Goal: Complete application form: Complete application form

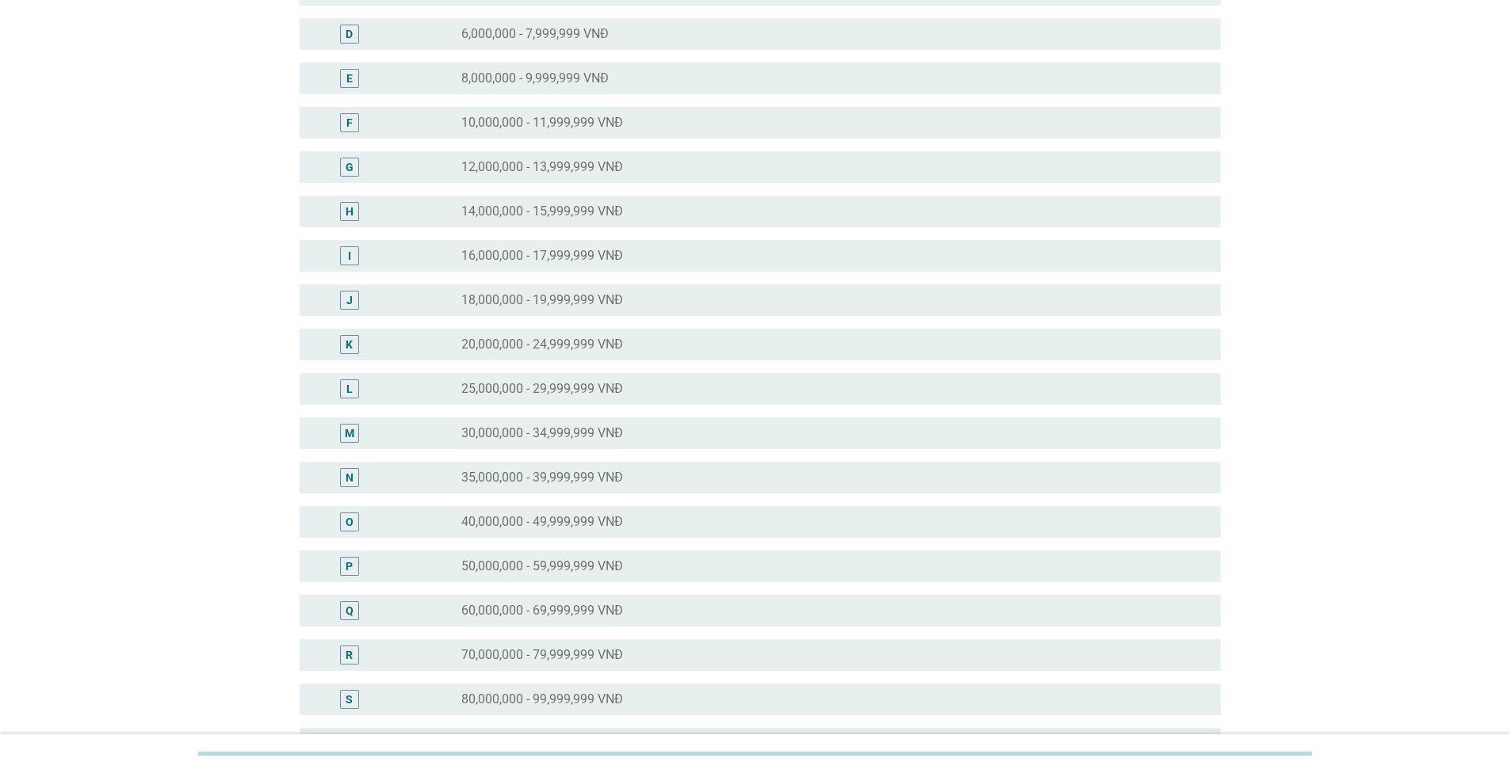
scroll to position [317, 0]
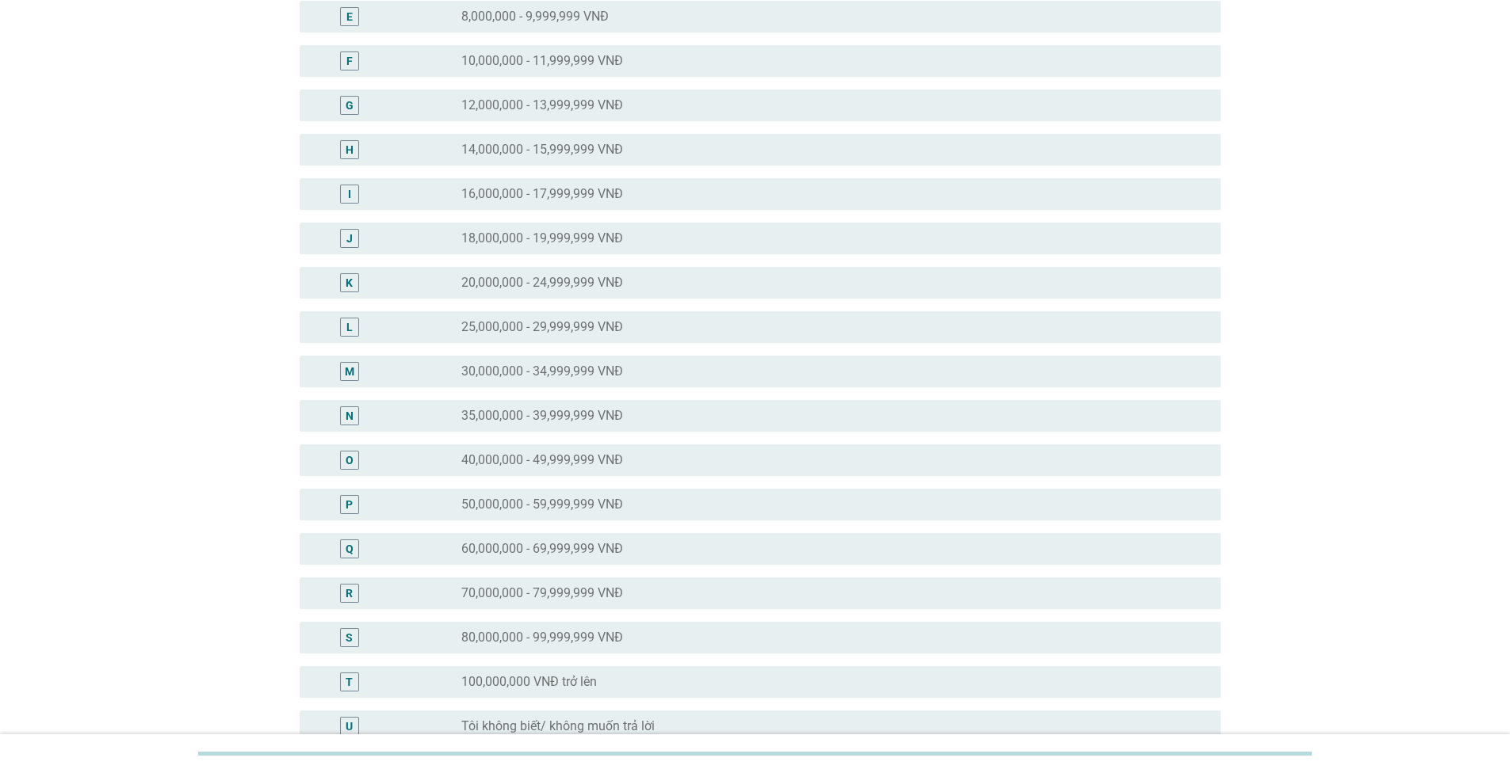
click at [594, 456] on label "40,000,000 - 49,999,999 VNĐ" at bounding box center [542, 461] width 162 height 16
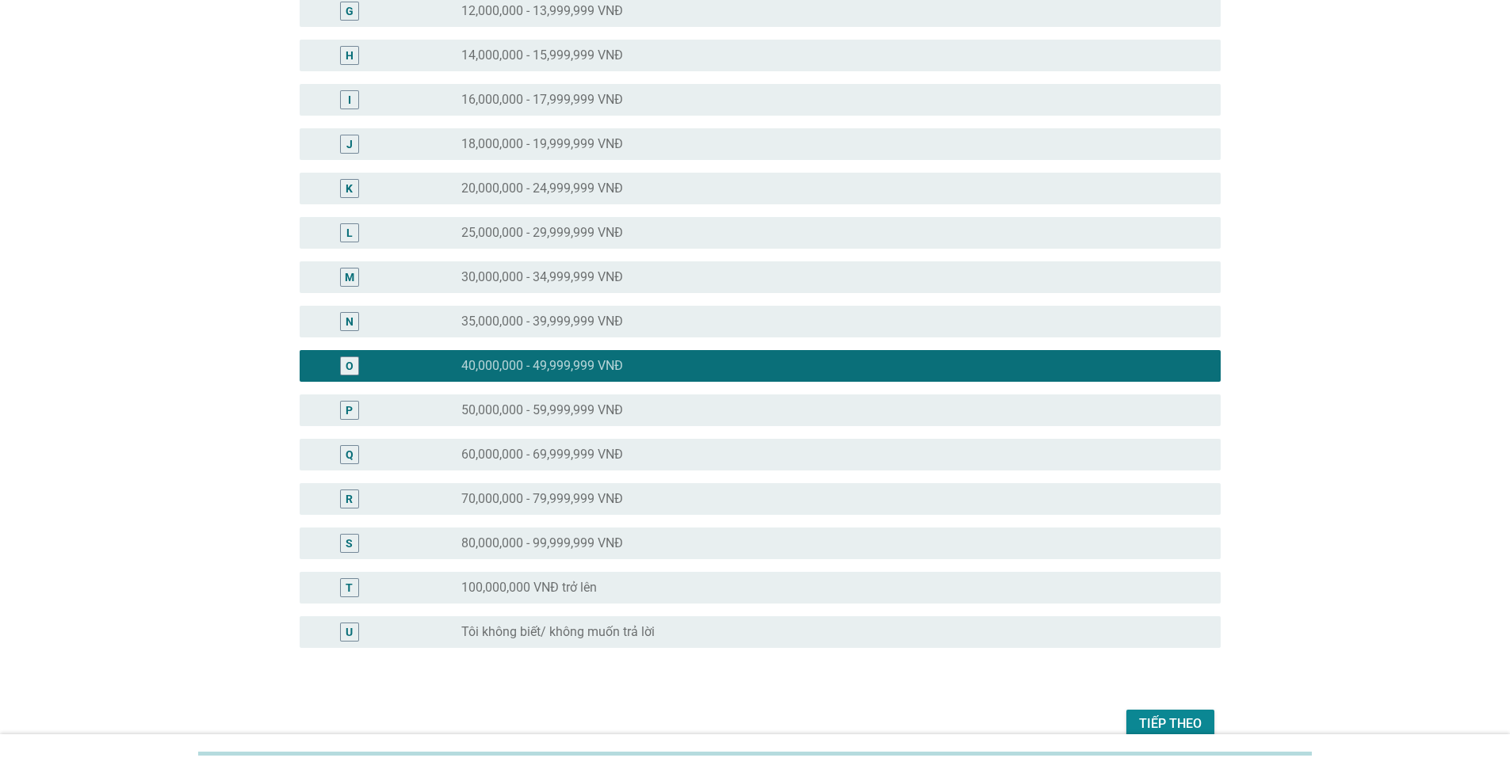
scroll to position [490, 0]
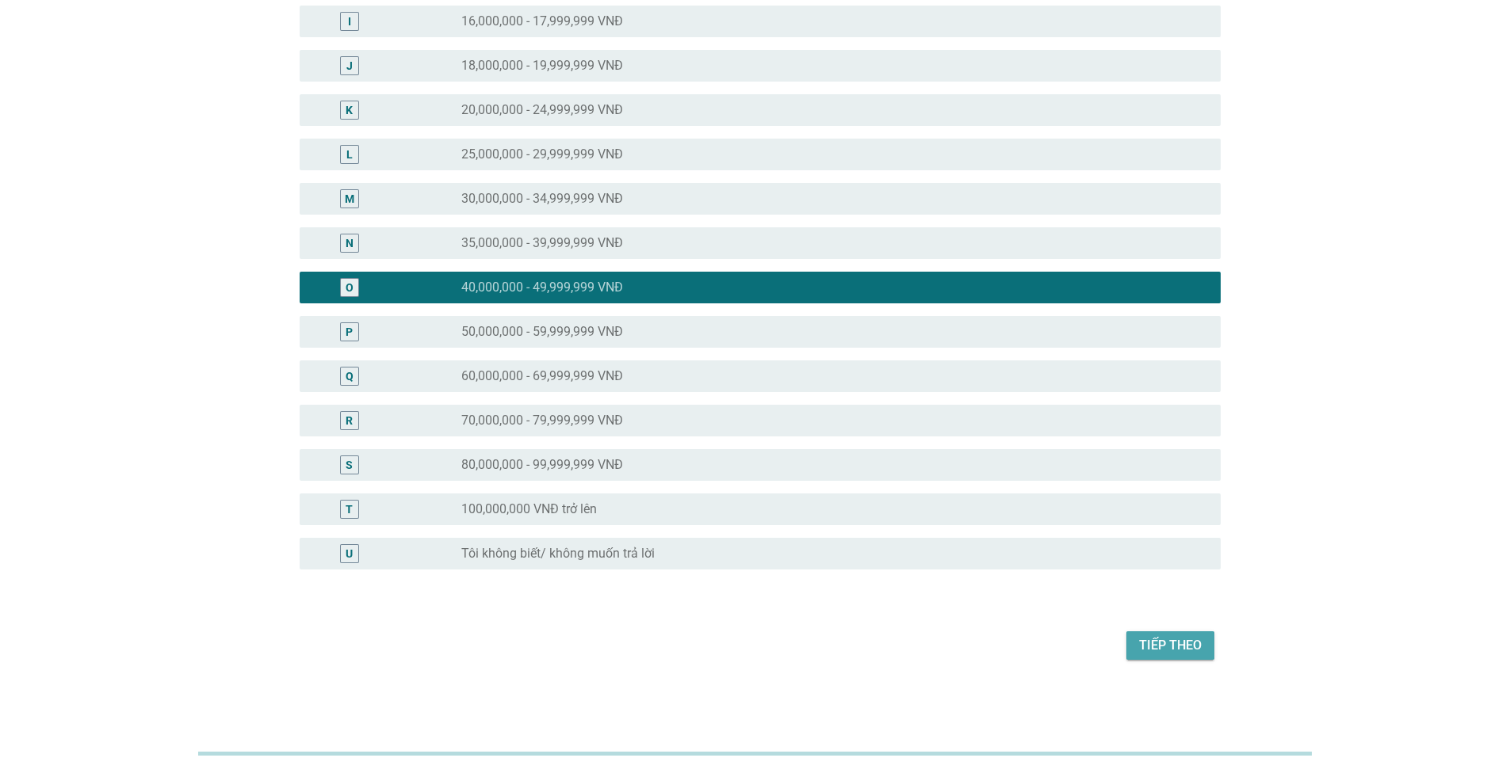
click at [1179, 646] on div "Tiếp theo" at bounding box center [1170, 645] width 63 height 19
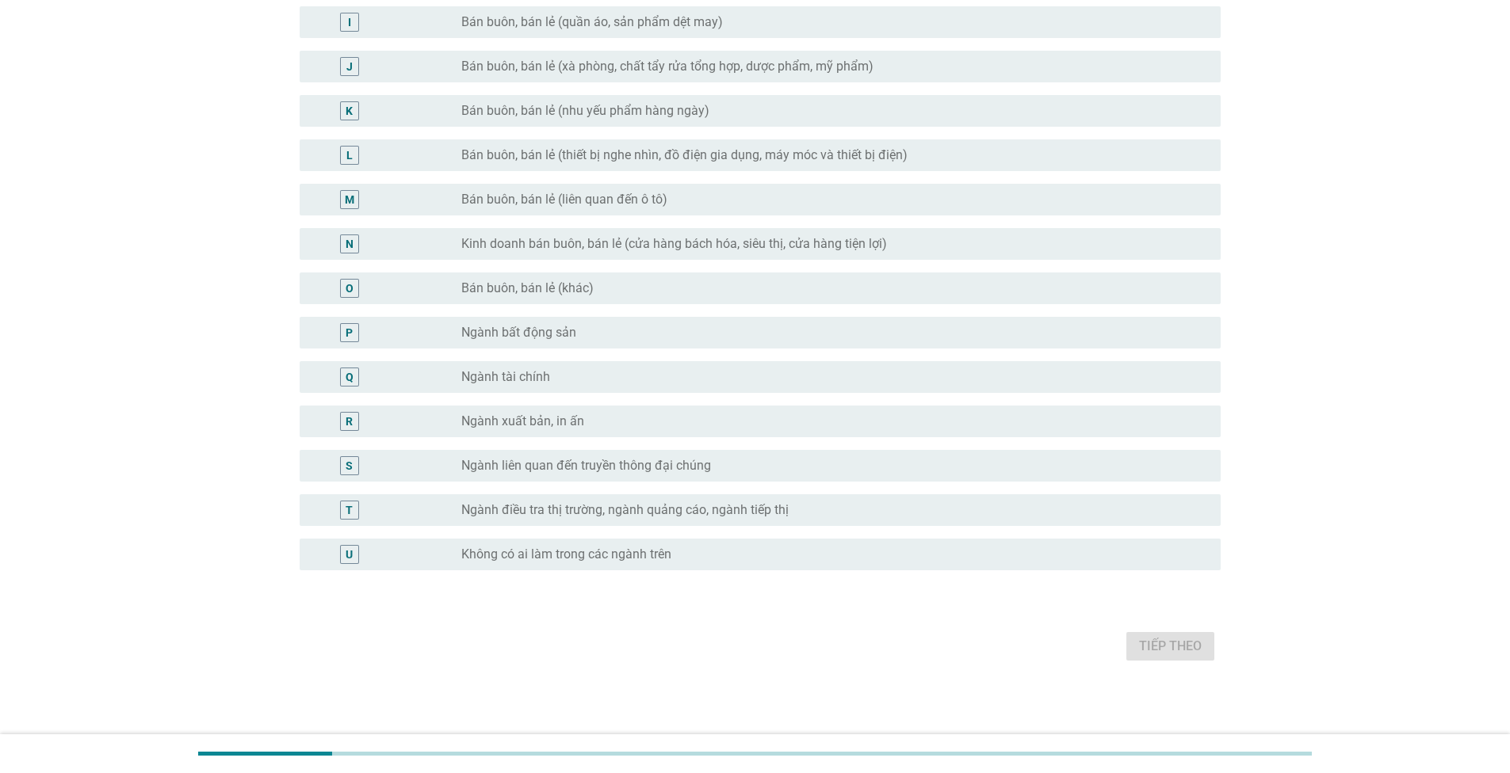
scroll to position [518, 0]
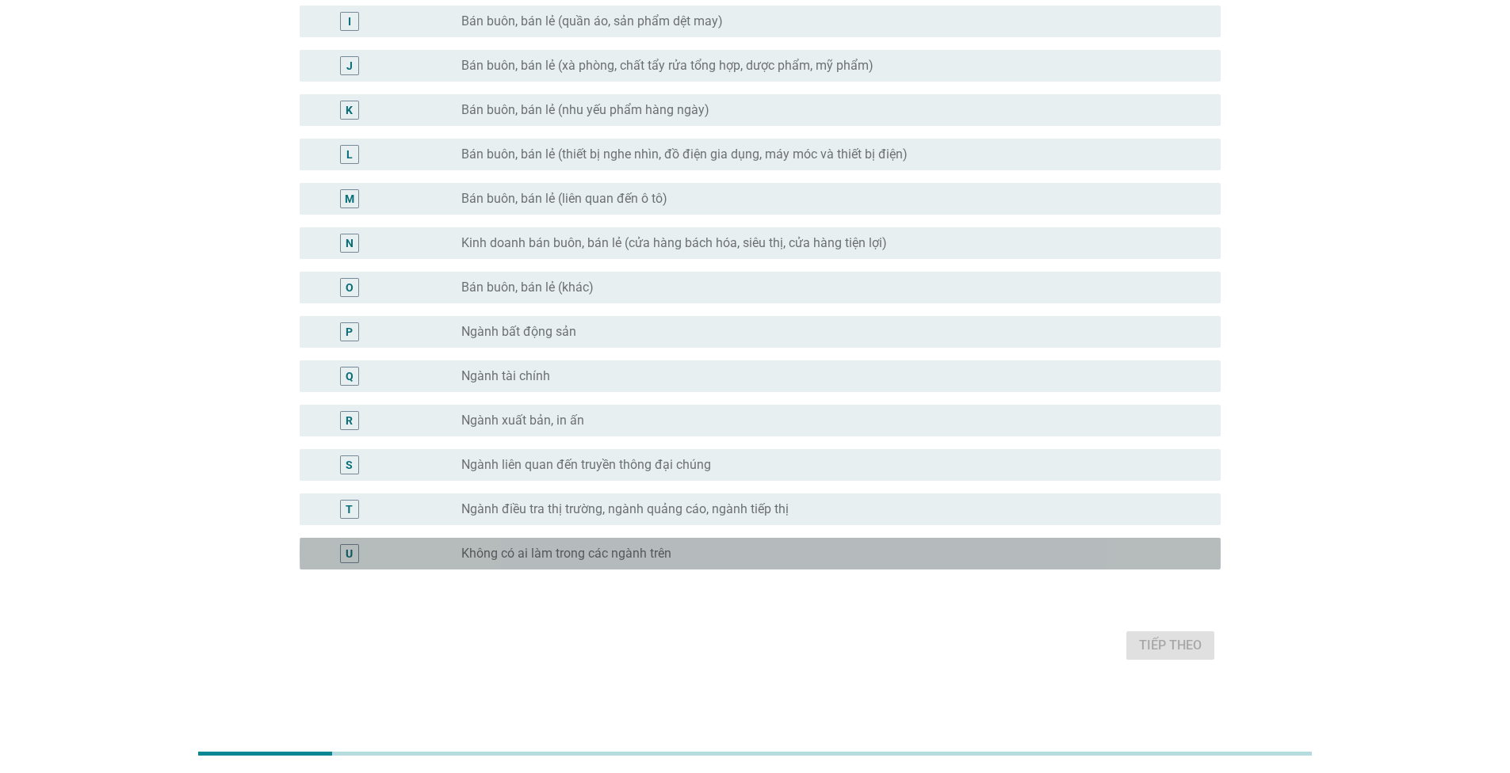
click at [599, 554] on label "Không có ai làm trong các ngành trên" at bounding box center [566, 554] width 210 height 16
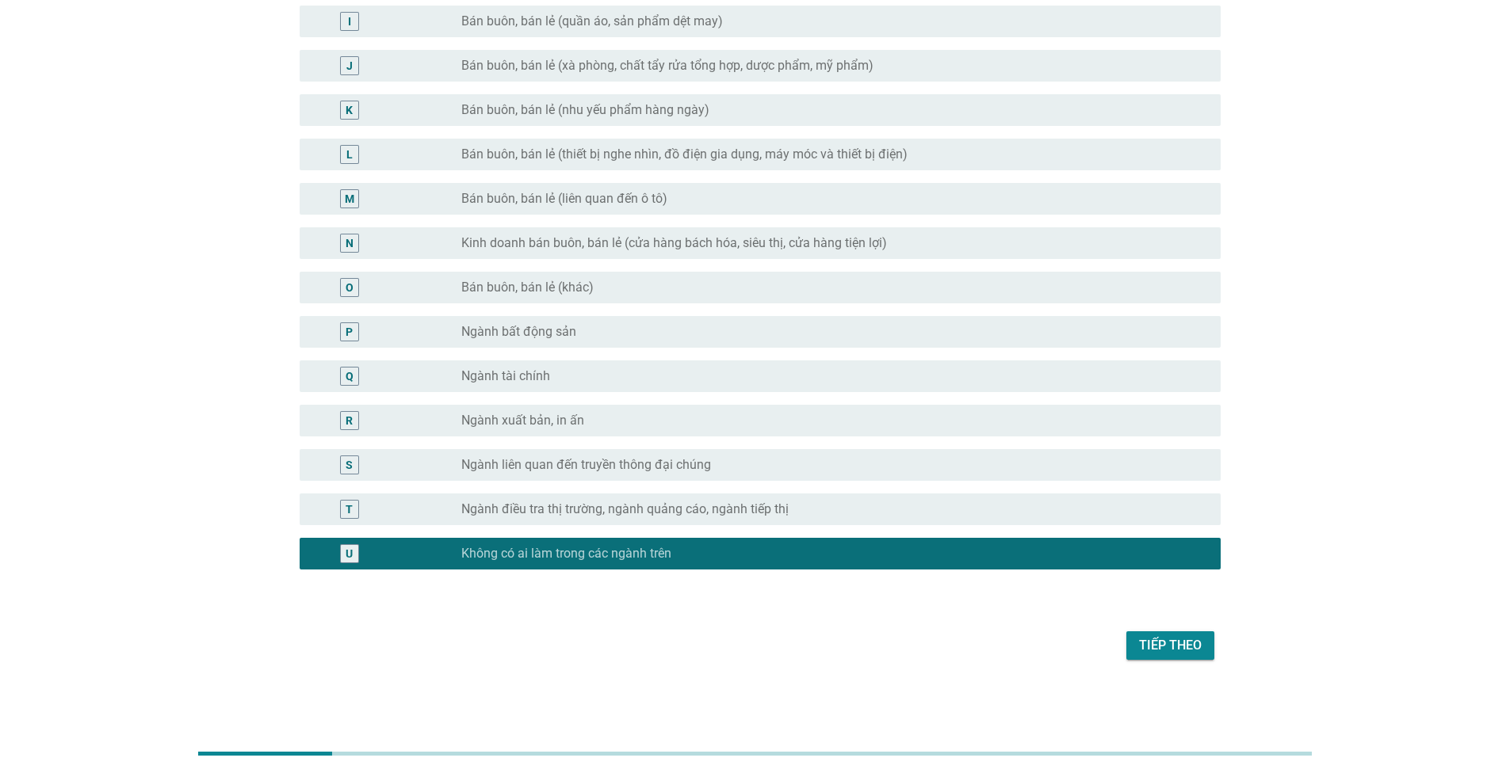
click at [1155, 643] on div "Tiếp theo" at bounding box center [1170, 645] width 63 height 19
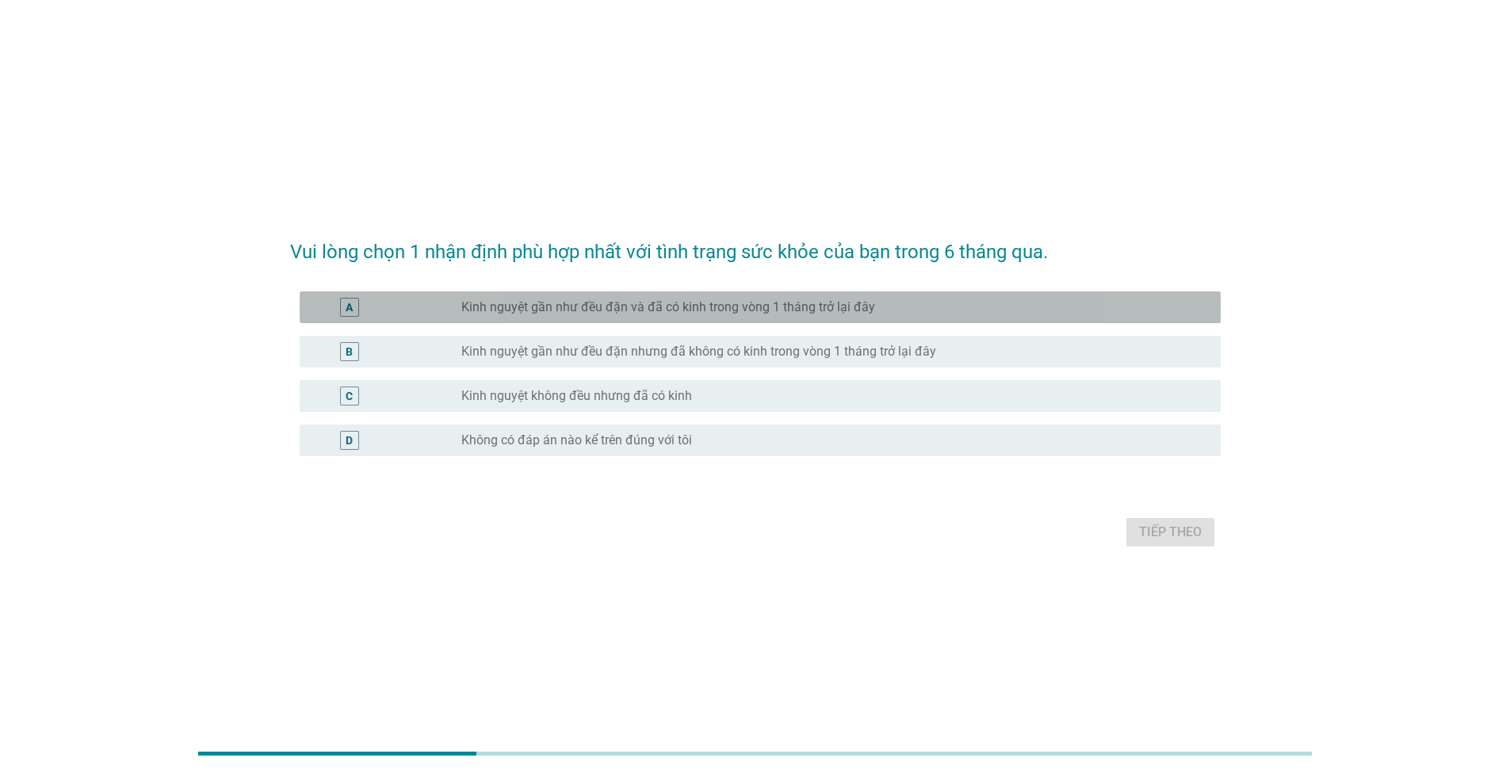
click at [812, 316] on div "radio_button_unchecked Kinh nguyệt gần như đều đặn và đã có kinh trong vòng 1 t…" at bounding box center [834, 307] width 747 height 19
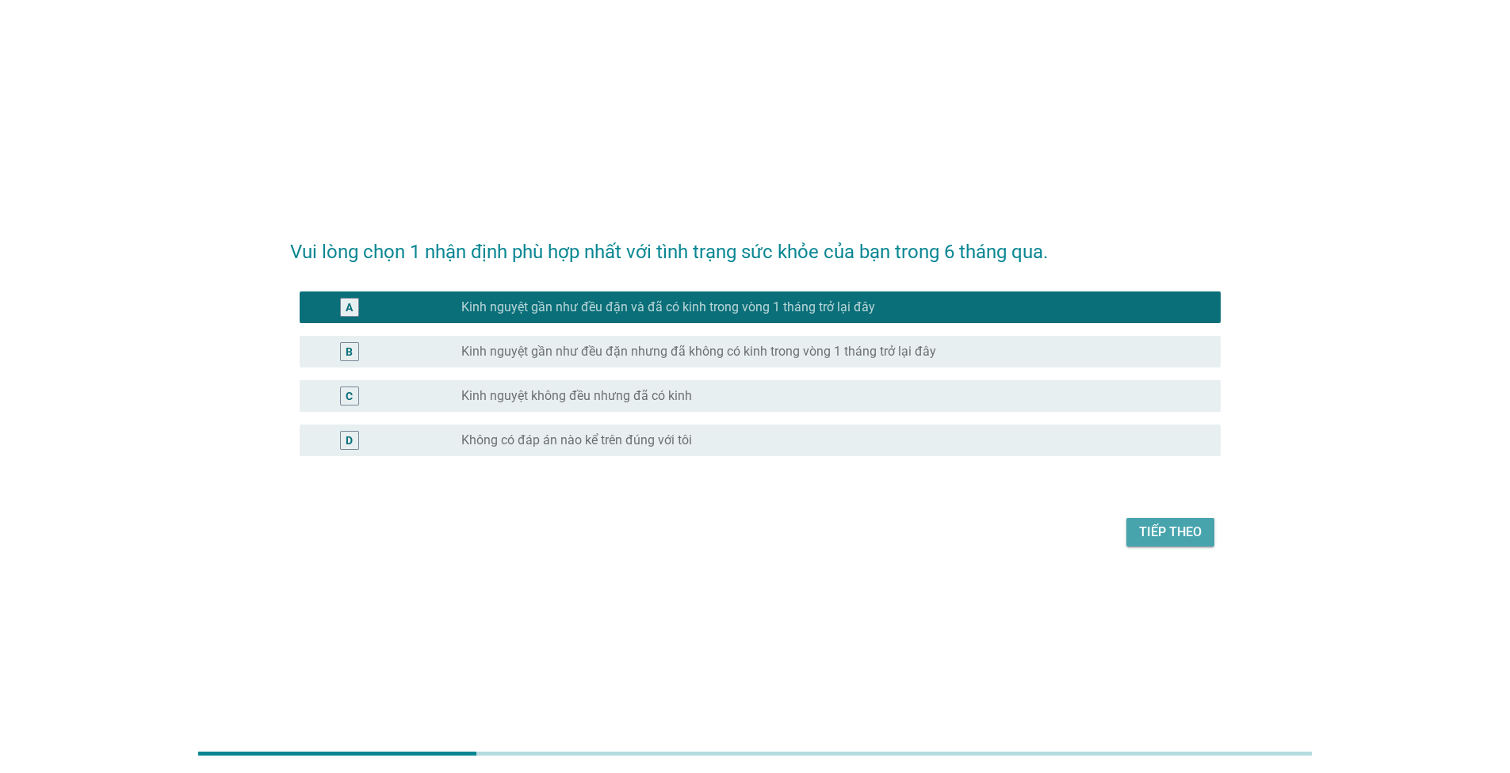
click at [1173, 532] on div "Tiếp theo" at bounding box center [1170, 532] width 63 height 19
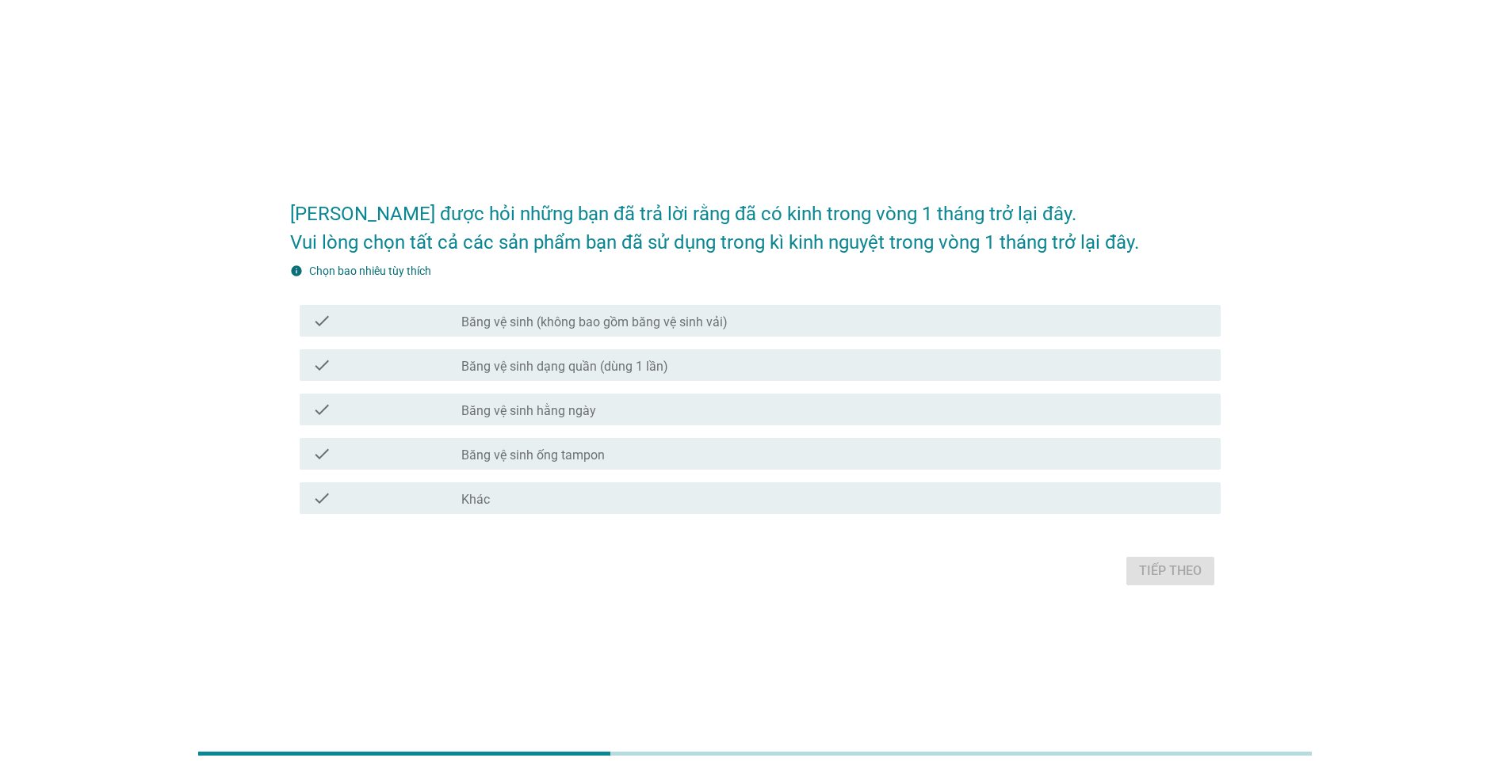
click at [638, 320] on label "Băng vệ sinh (không bao gồm băng vệ sinh vải)" at bounding box center [594, 323] width 266 height 16
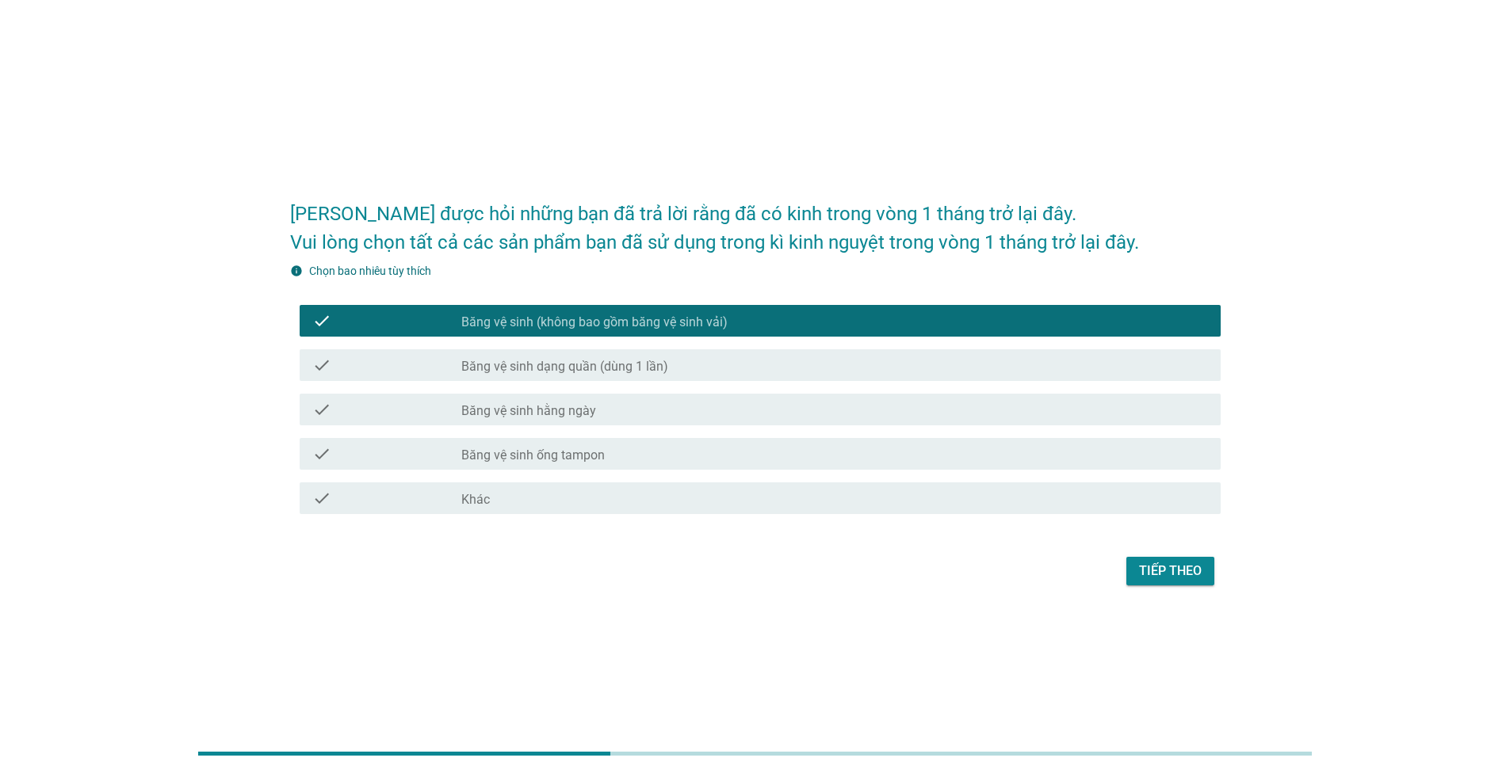
click at [632, 365] on label "Băng vệ sinh dạng quần (dùng 1 lần)" at bounding box center [564, 367] width 207 height 16
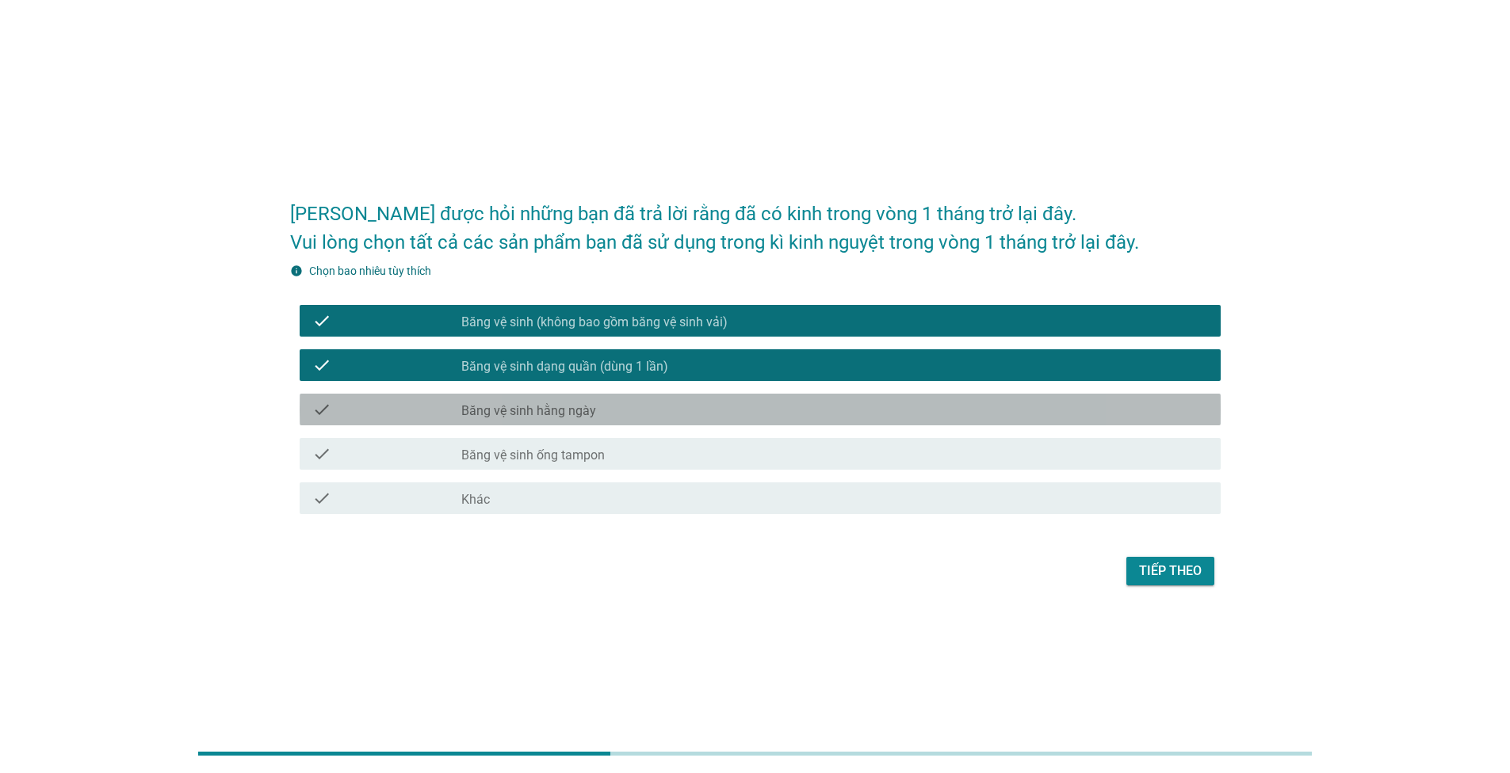
click at [629, 400] on div "check_box_outline_blank Băng vệ sinh hằng ngày" at bounding box center [834, 409] width 747 height 19
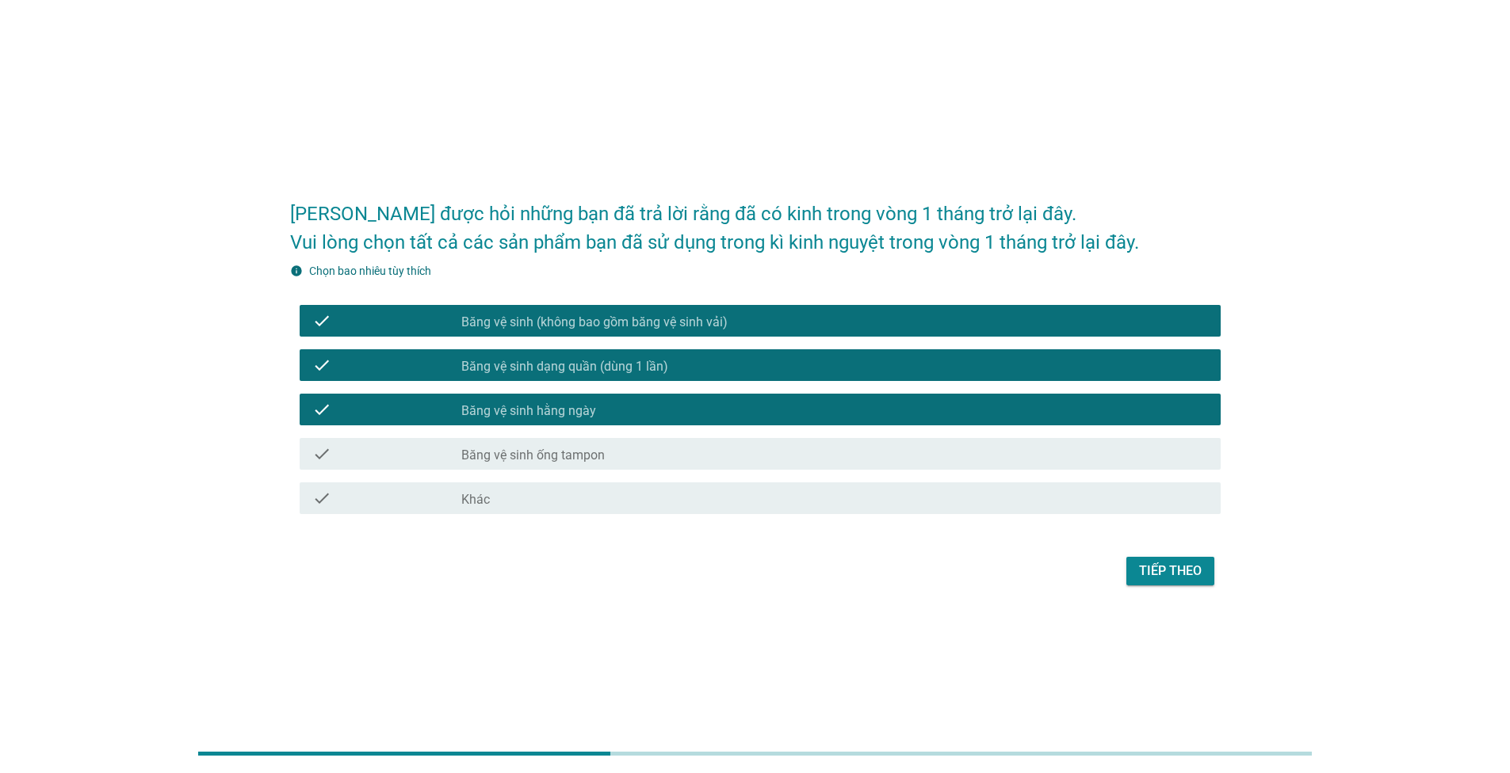
click at [1155, 575] on div "Tiếp theo" at bounding box center [1170, 571] width 63 height 19
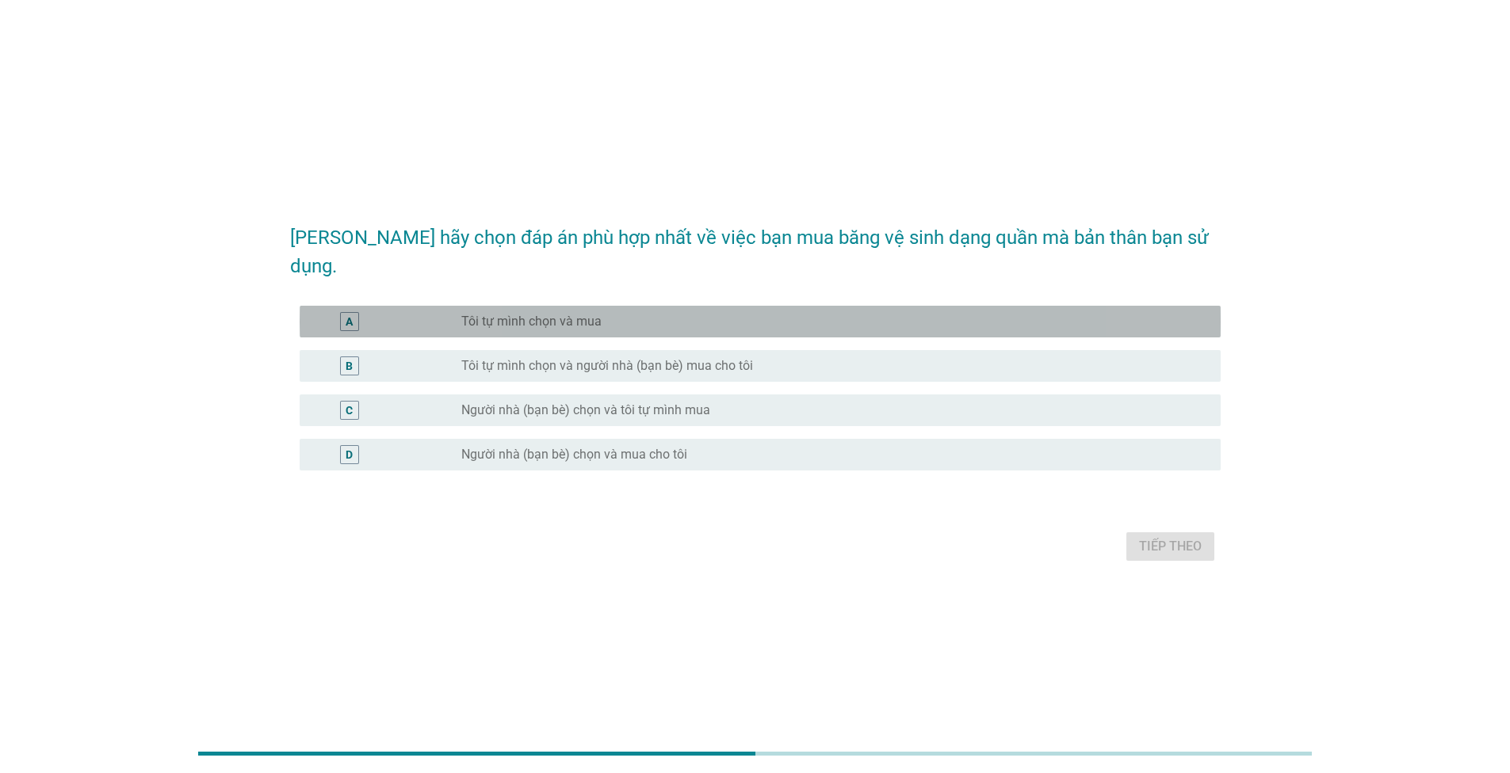
click at [591, 314] on label "Tôi tự mình chọn và mua" at bounding box center [531, 322] width 140 height 16
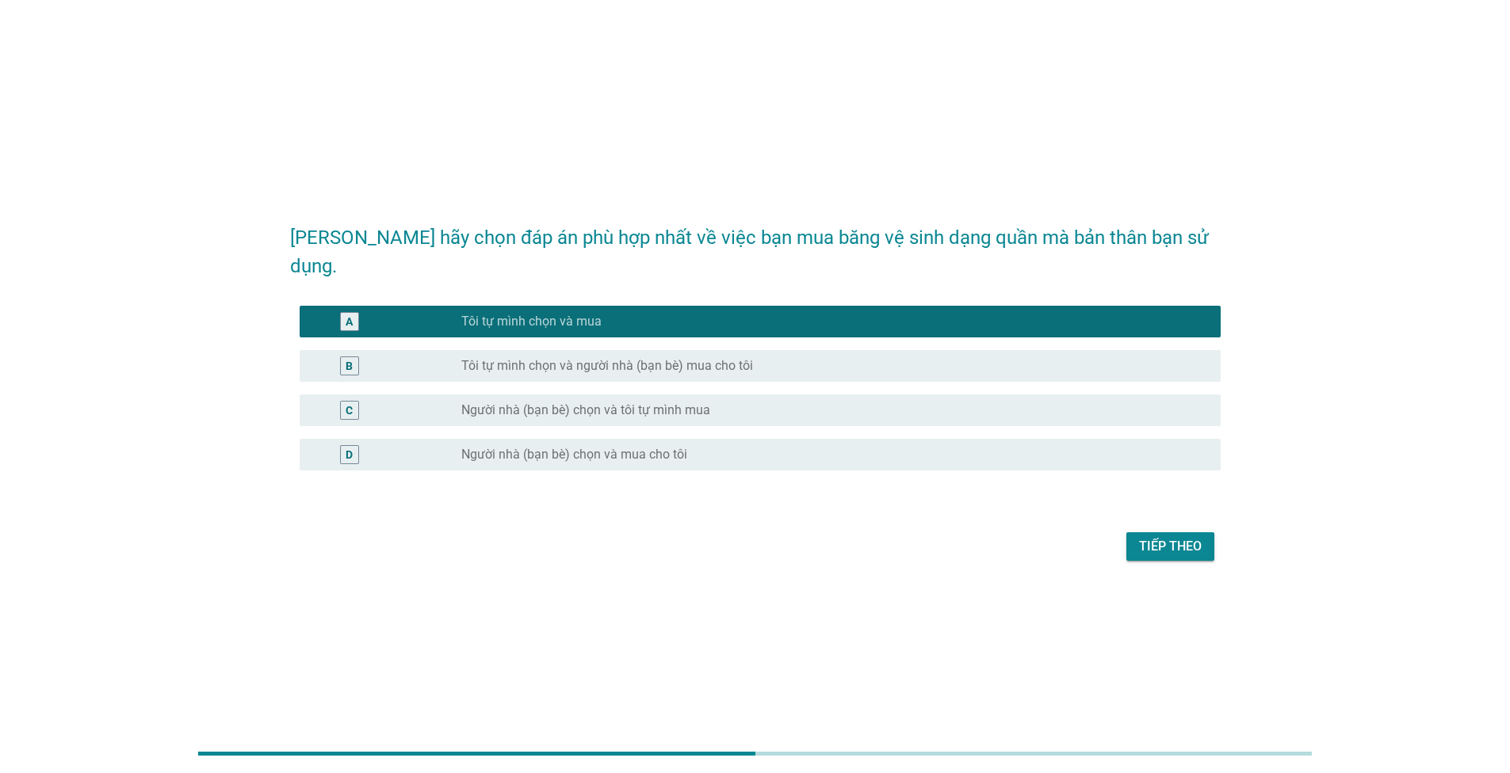
click at [1163, 537] on div "Tiếp theo" at bounding box center [1170, 546] width 63 height 19
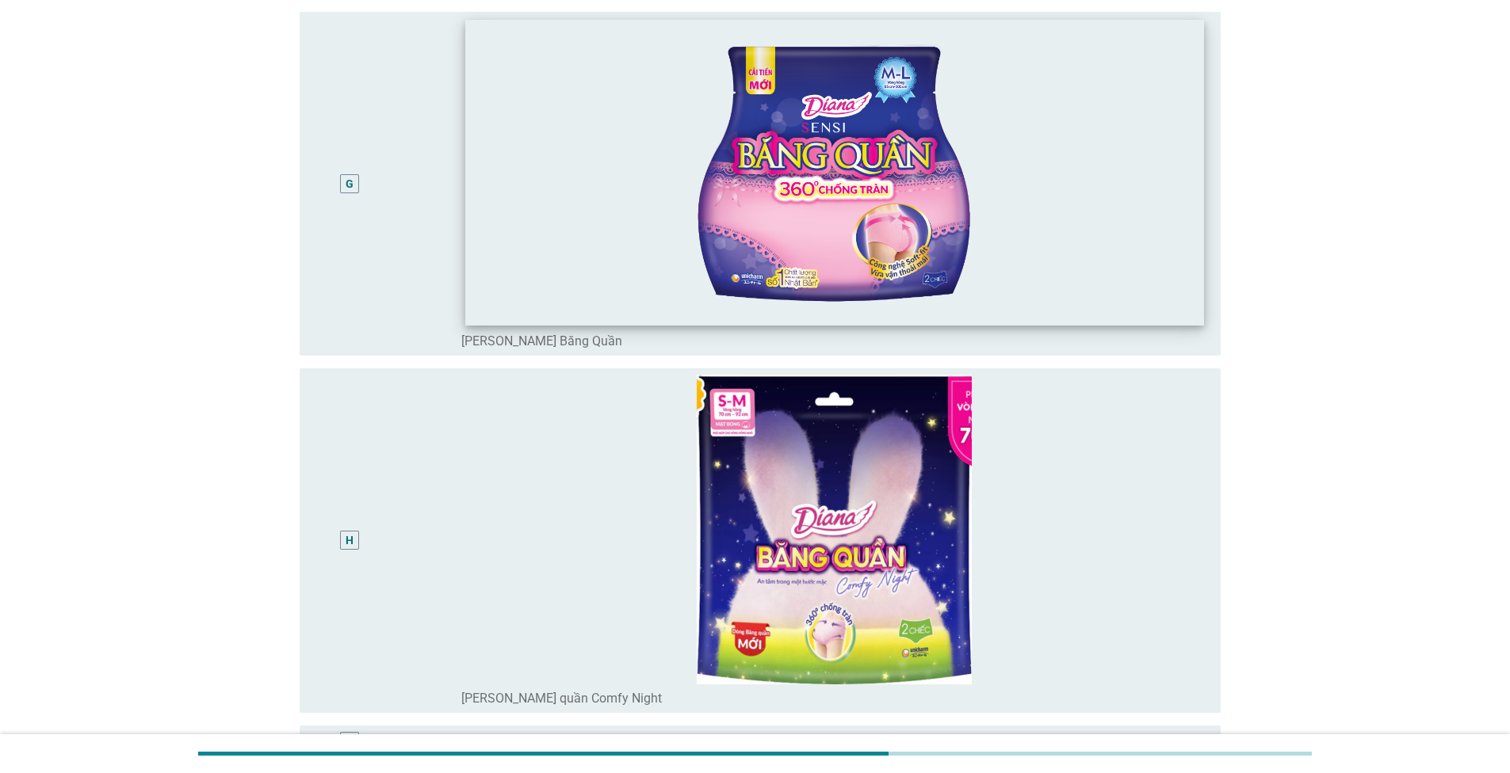
scroll to position [2219, 0]
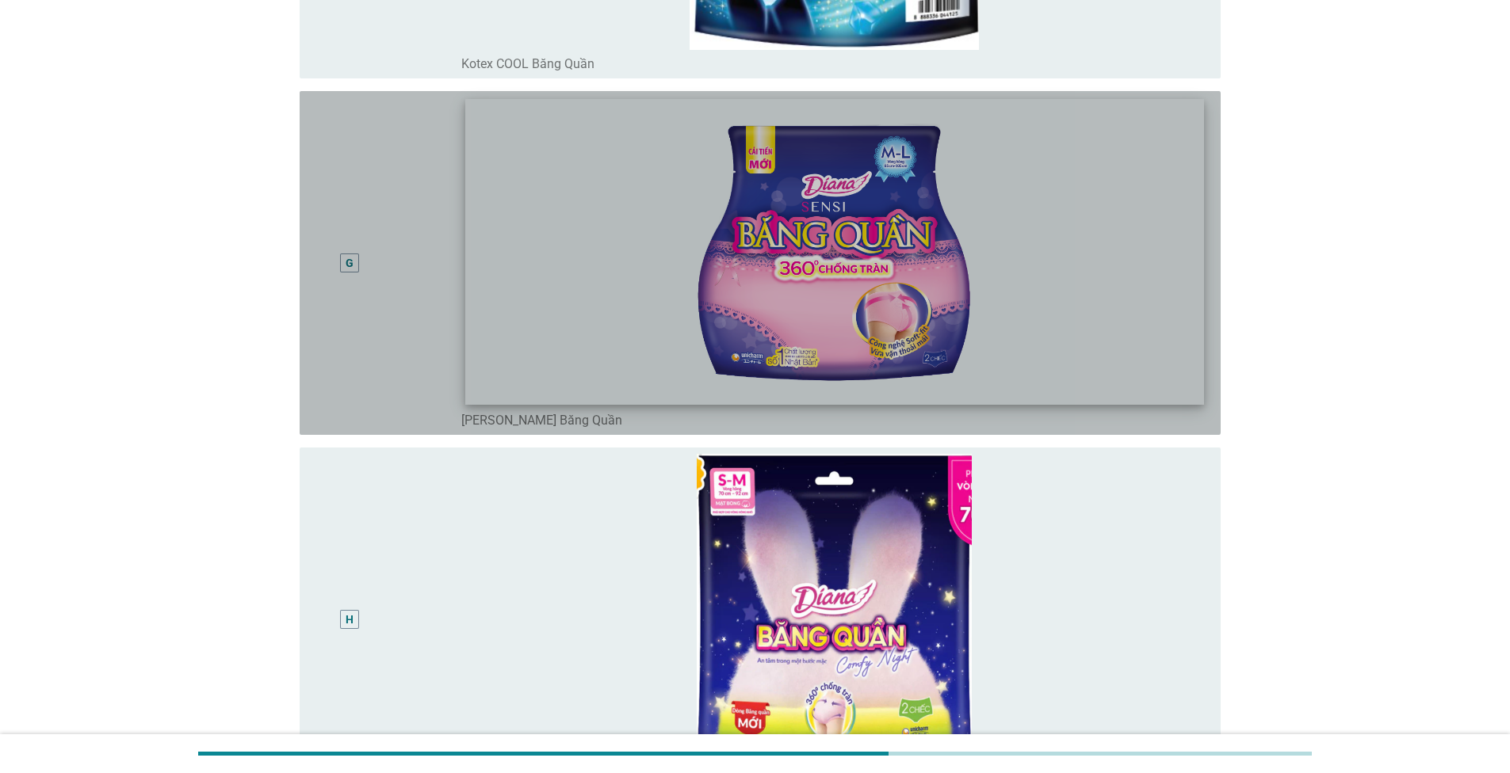
click at [893, 299] on img at bounding box center [834, 252] width 739 height 306
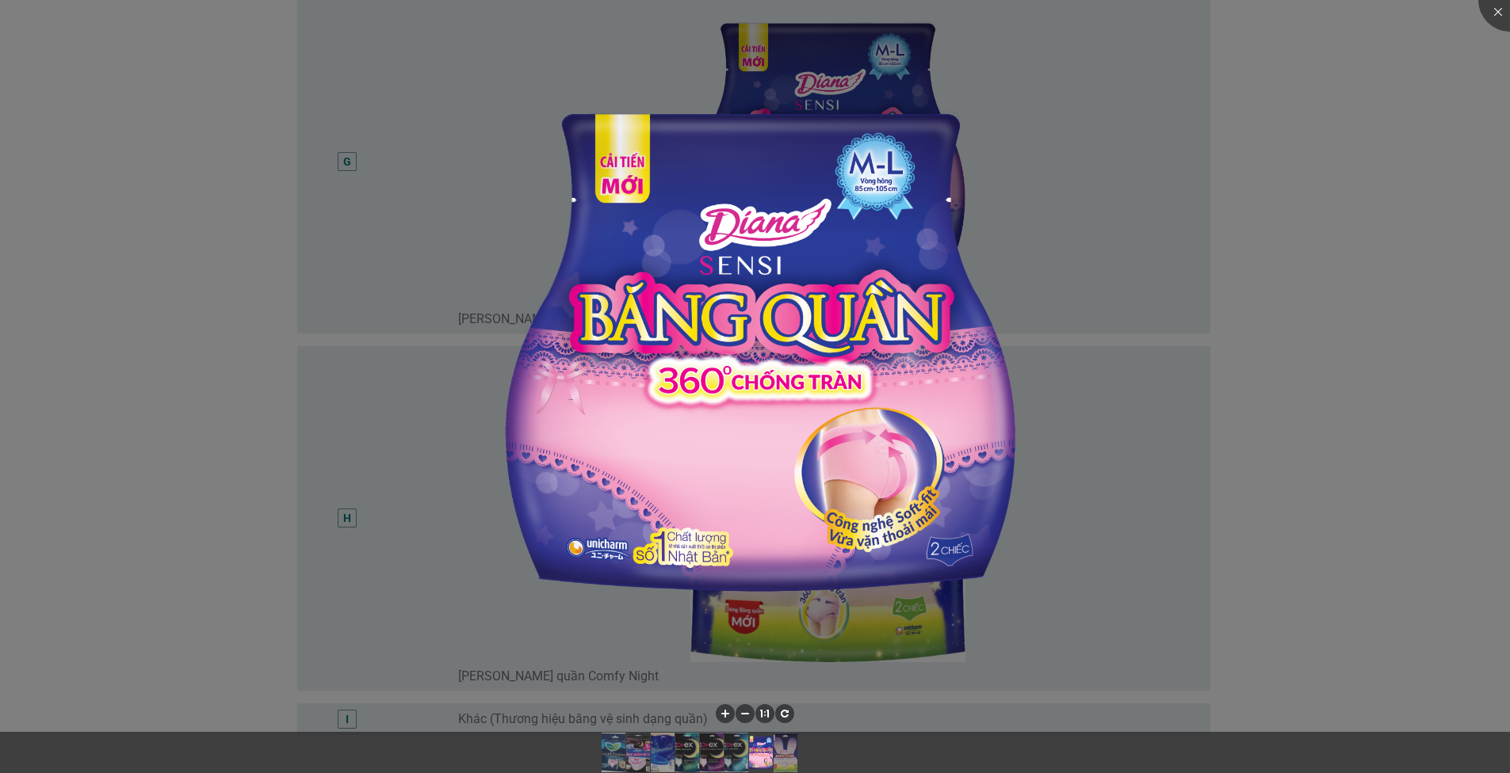
scroll to position [2447, 0]
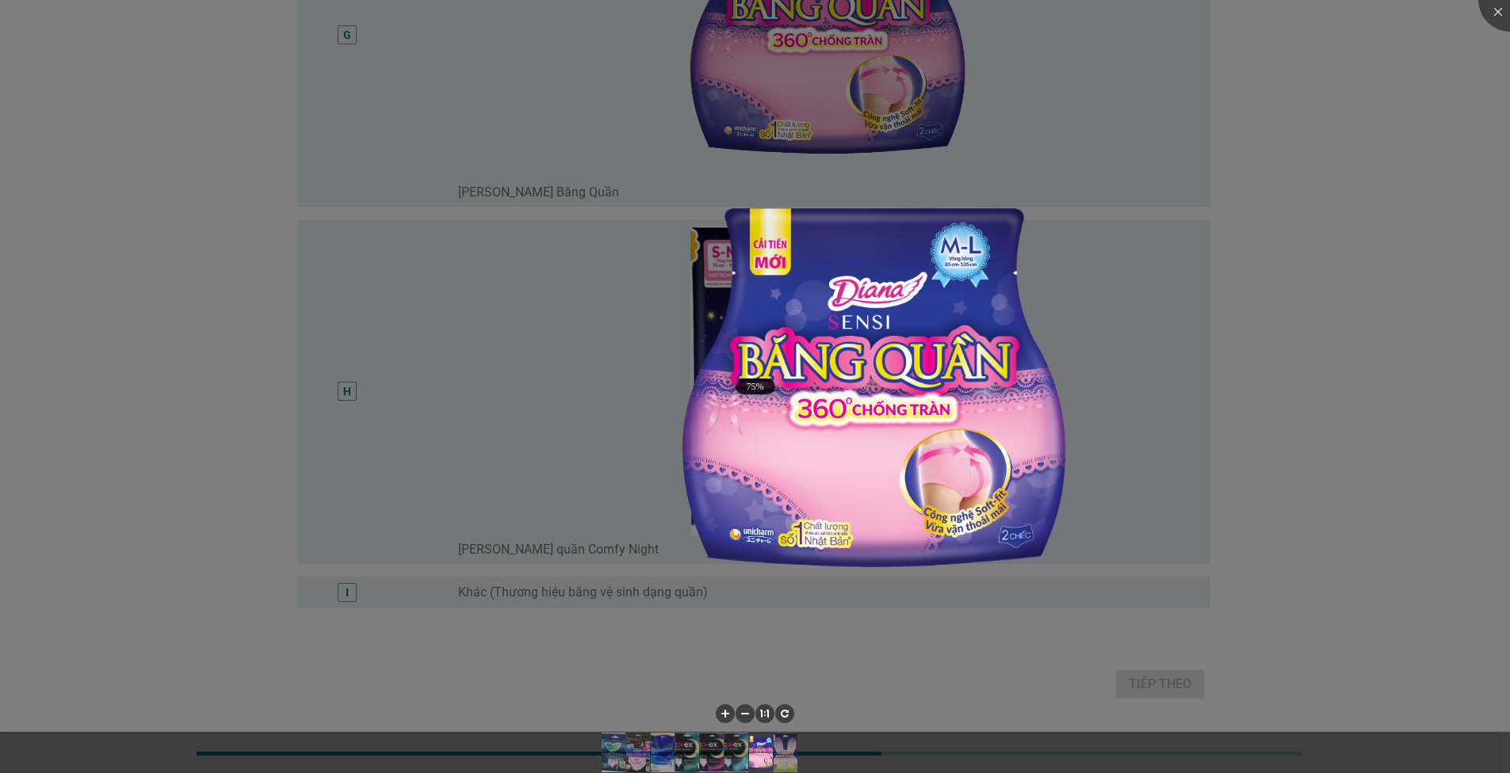
click at [1308, 541] on div at bounding box center [755, 386] width 1510 height 773
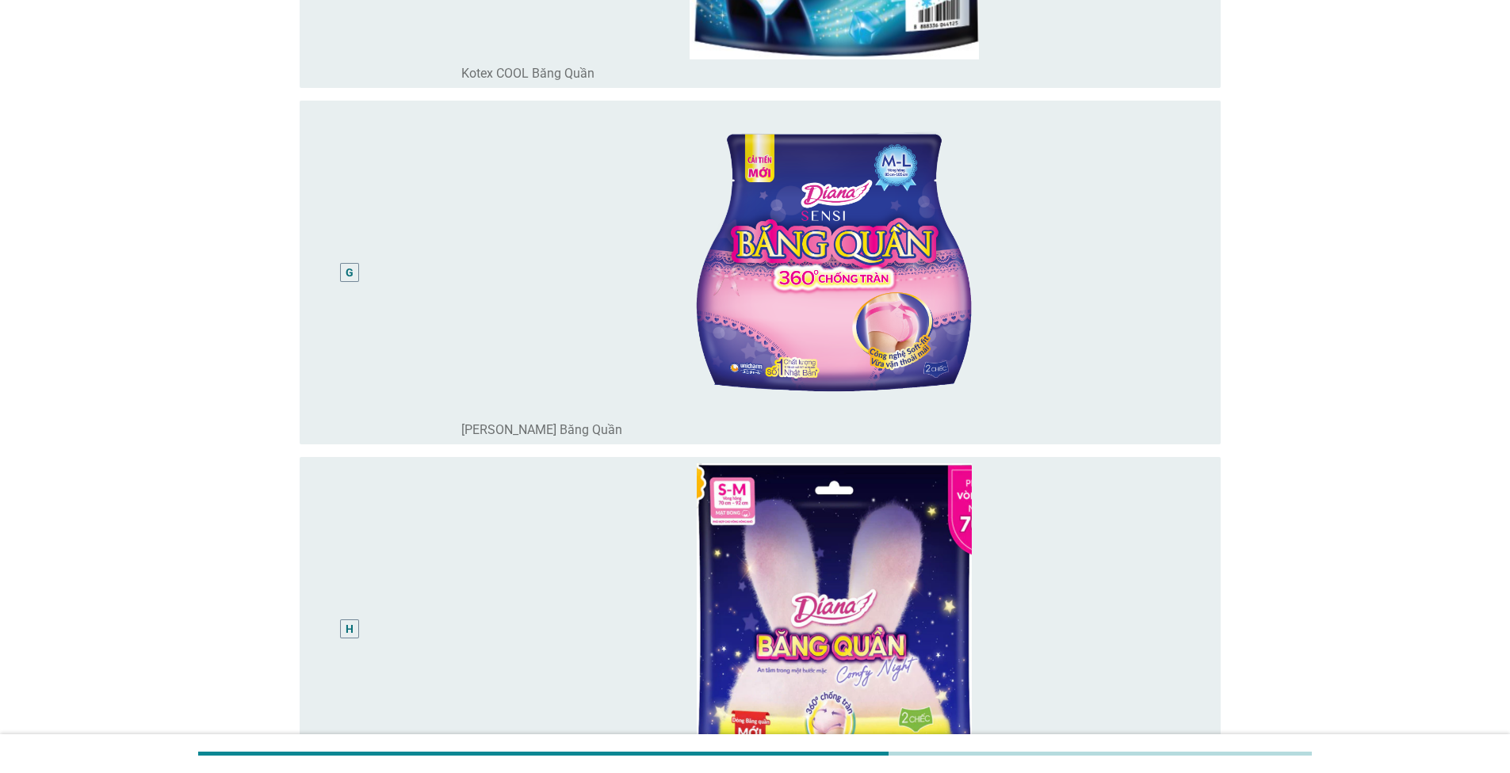
click at [338, 277] on div "G" at bounding box center [349, 272] width 74 height 331
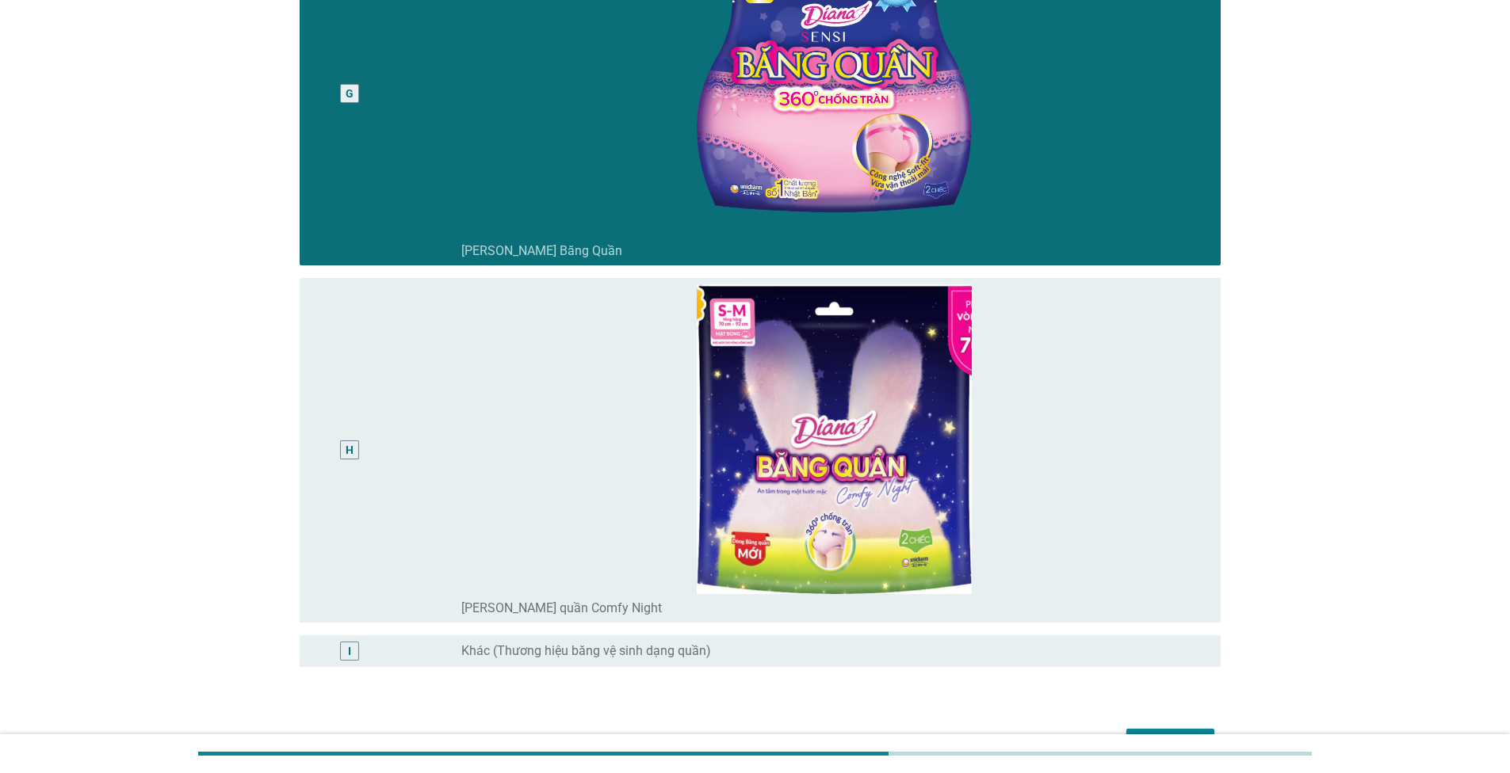
scroll to position [2486, 0]
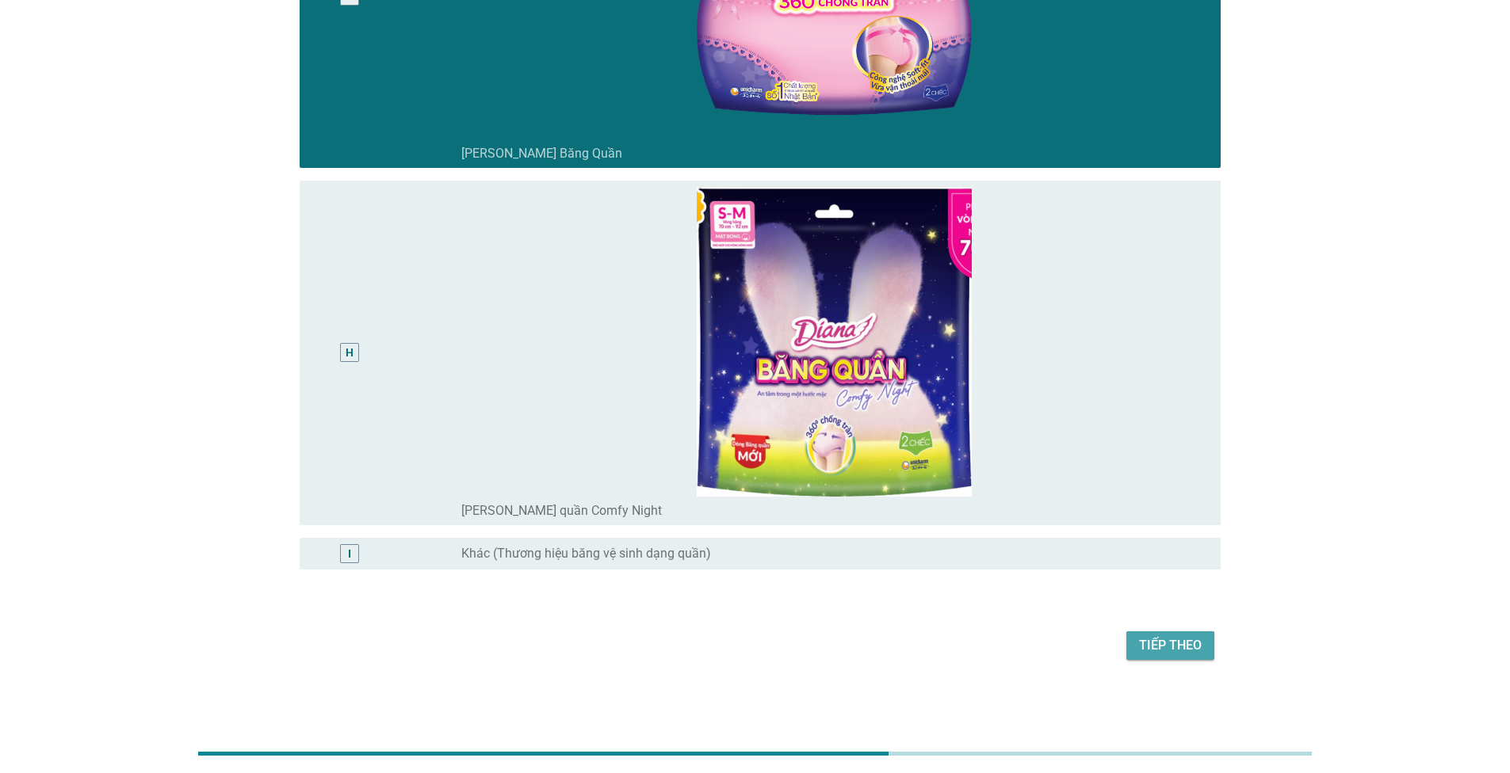
click at [1155, 645] on div "Tiếp theo" at bounding box center [1170, 645] width 63 height 19
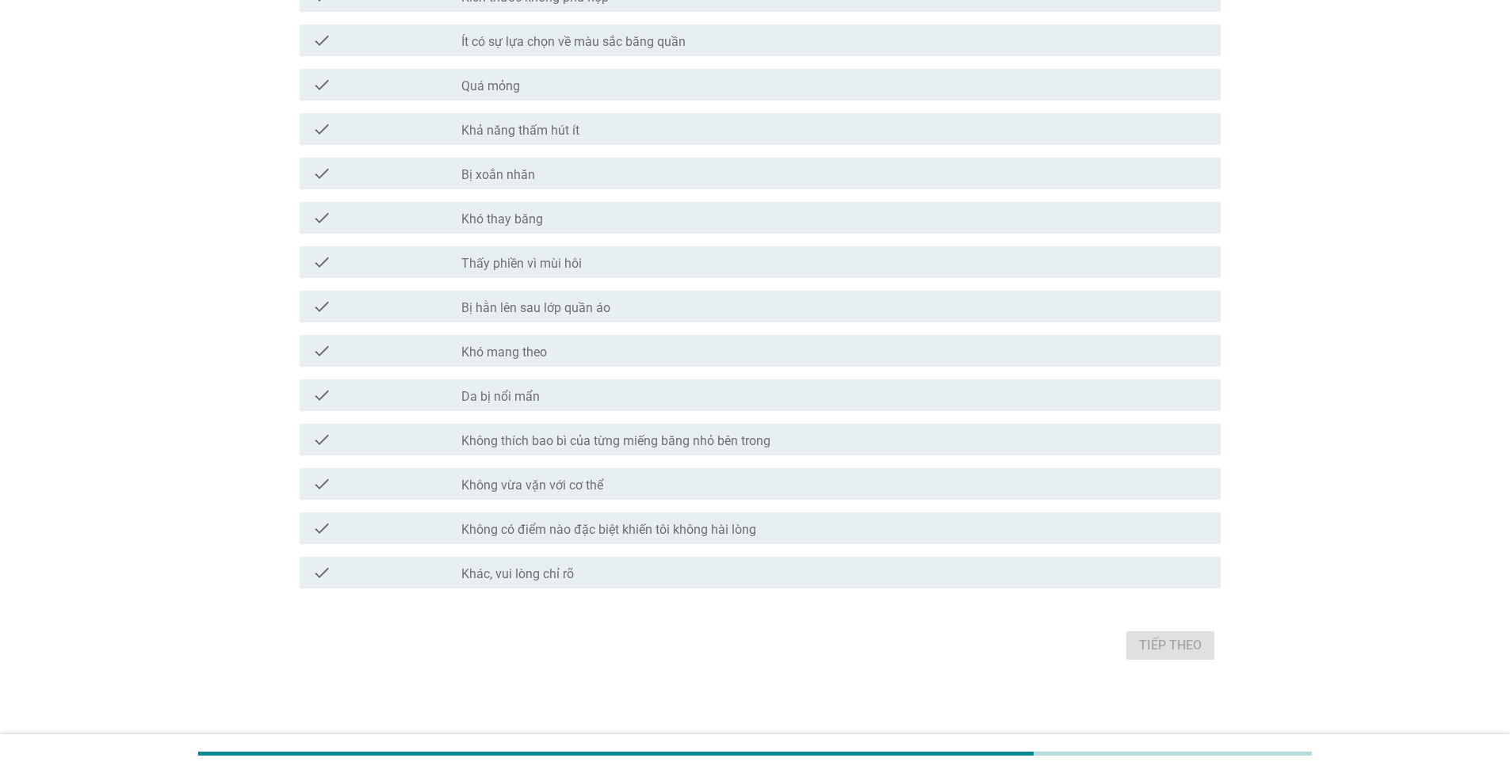
scroll to position [0, 0]
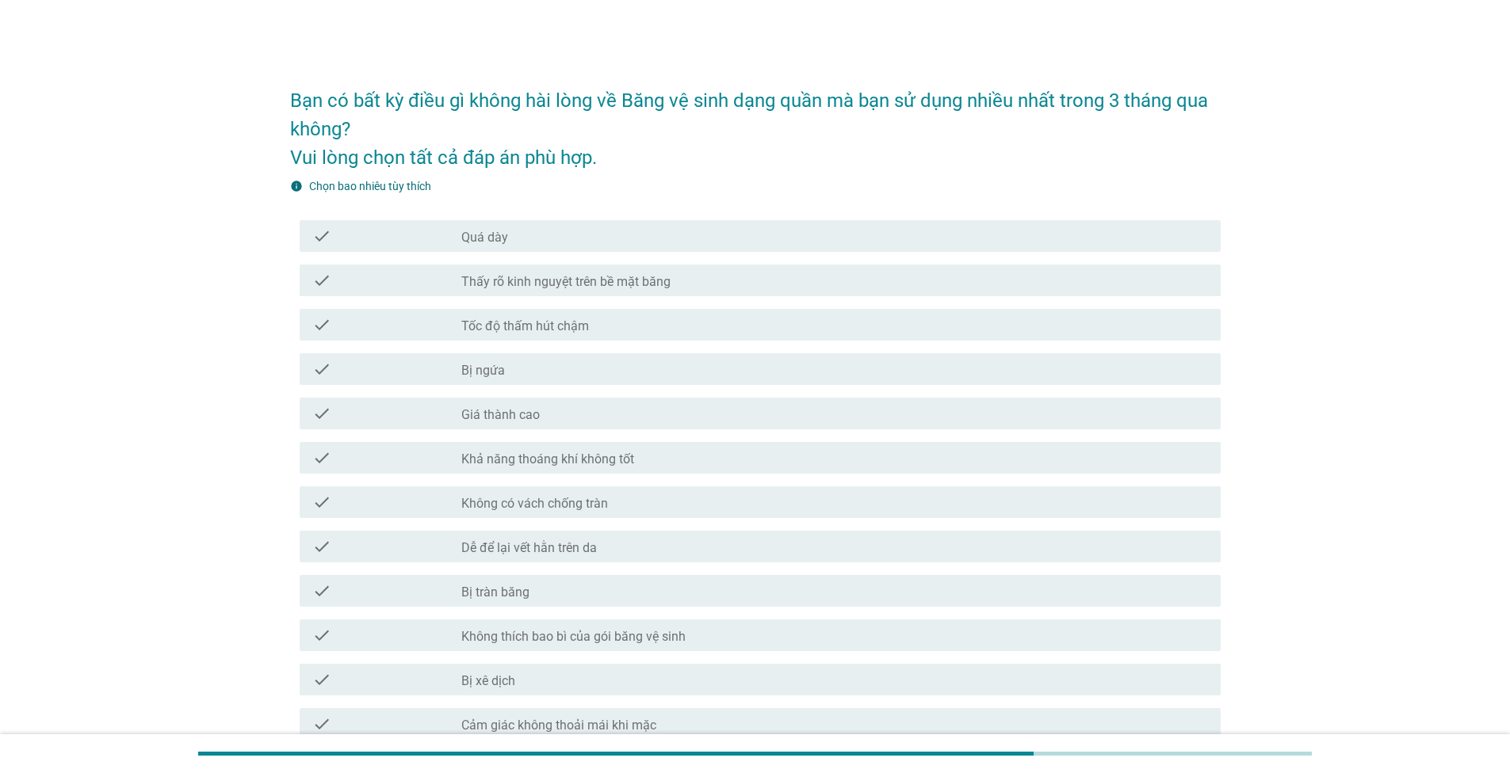
click at [531, 372] on div "check_box_outline_blank Bị ngứa" at bounding box center [834, 369] width 747 height 19
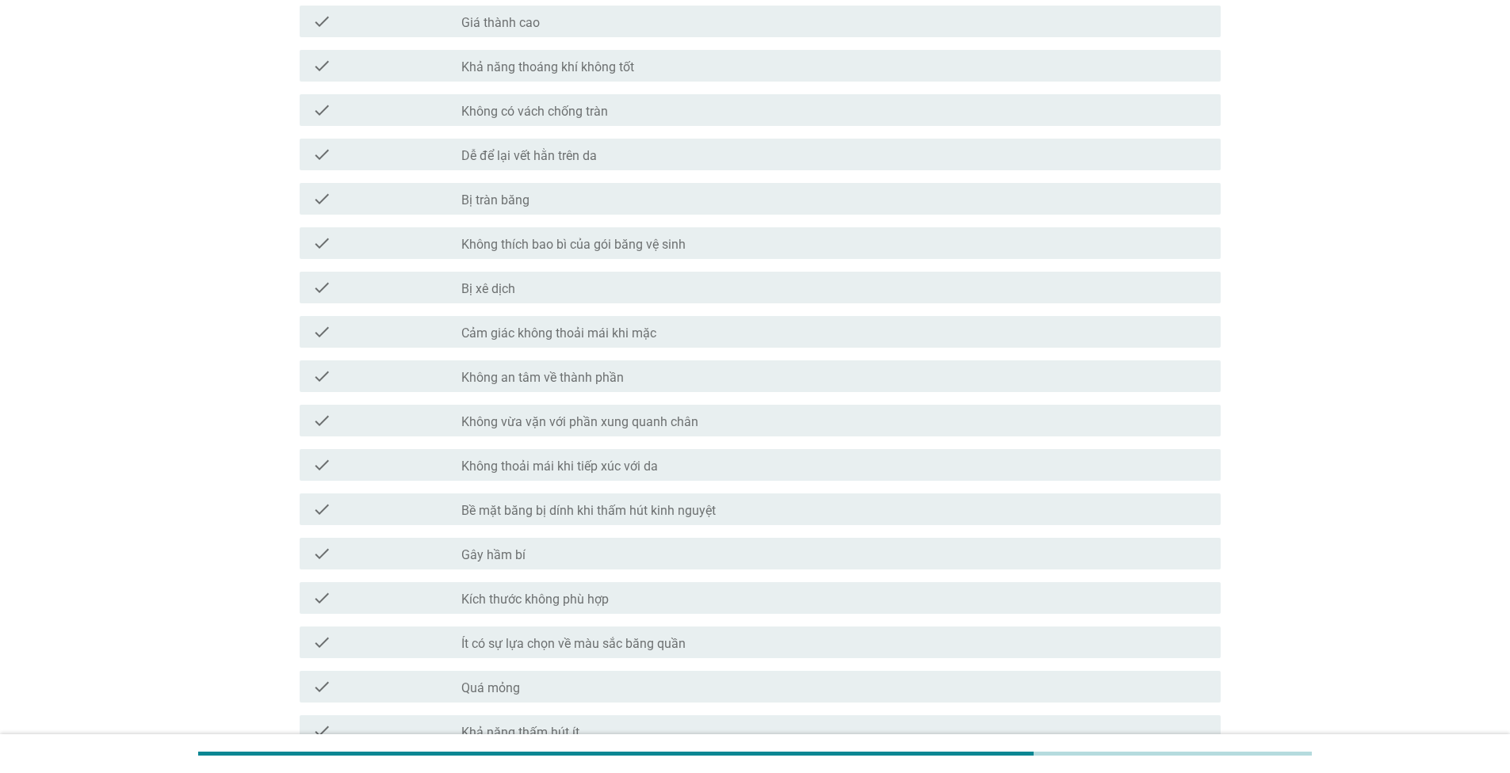
scroll to position [396, 0]
click at [579, 160] on div "check check_box_outline_blank Dễ để lại vết hằn trên da" at bounding box center [760, 151] width 921 height 32
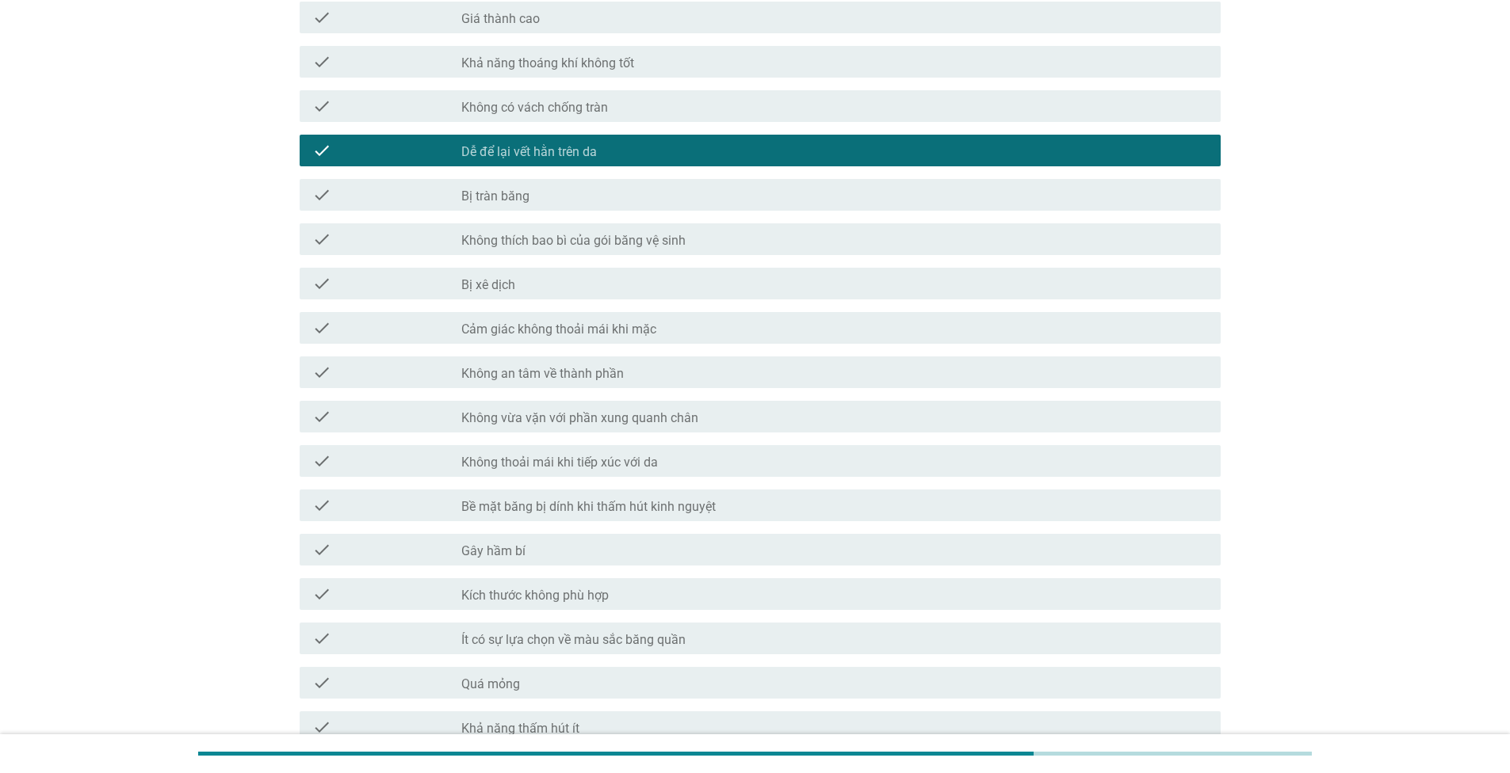
scroll to position [555, 0]
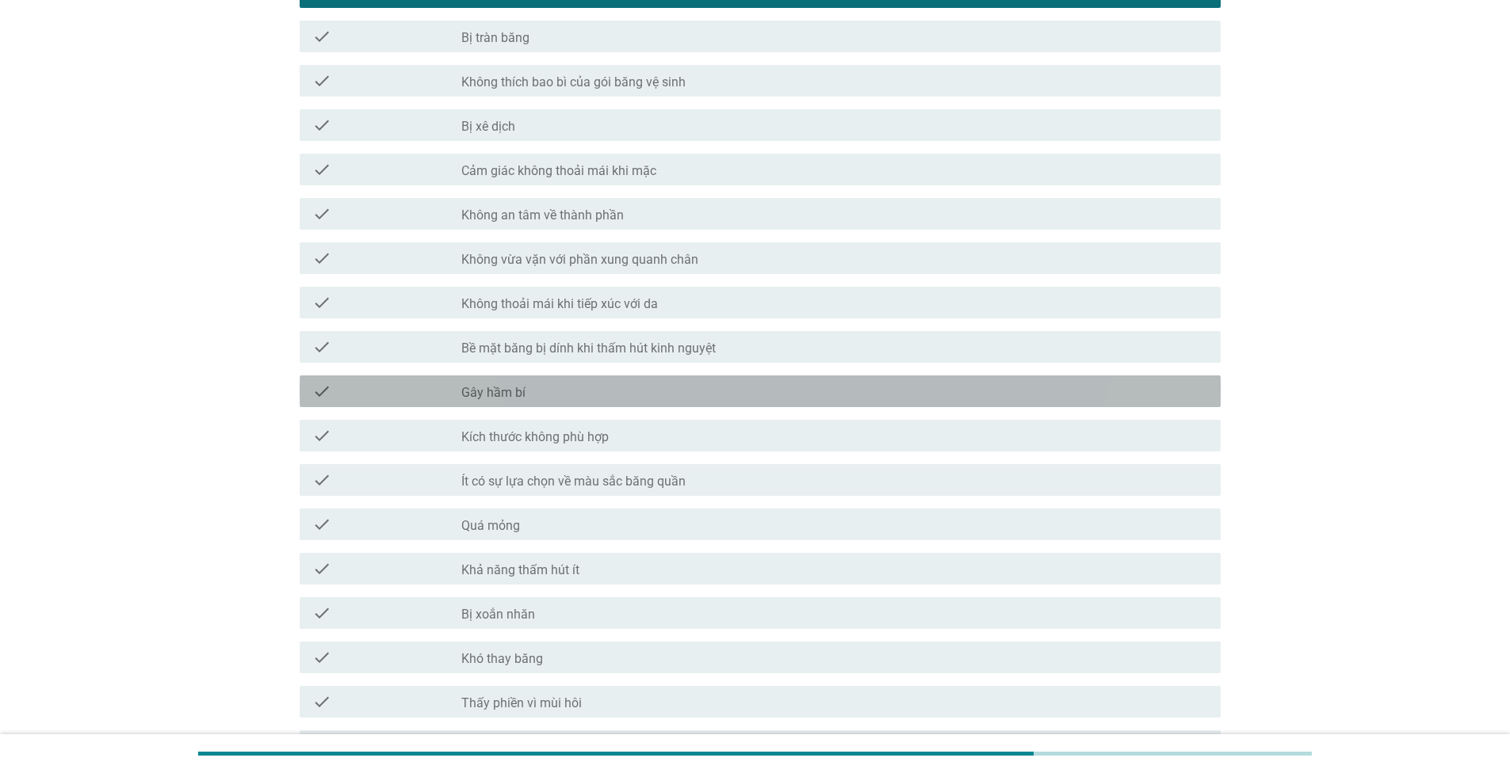
click at [536, 396] on div "check_box_outline_blank Gây hầm bí" at bounding box center [834, 391] width 747 height 19
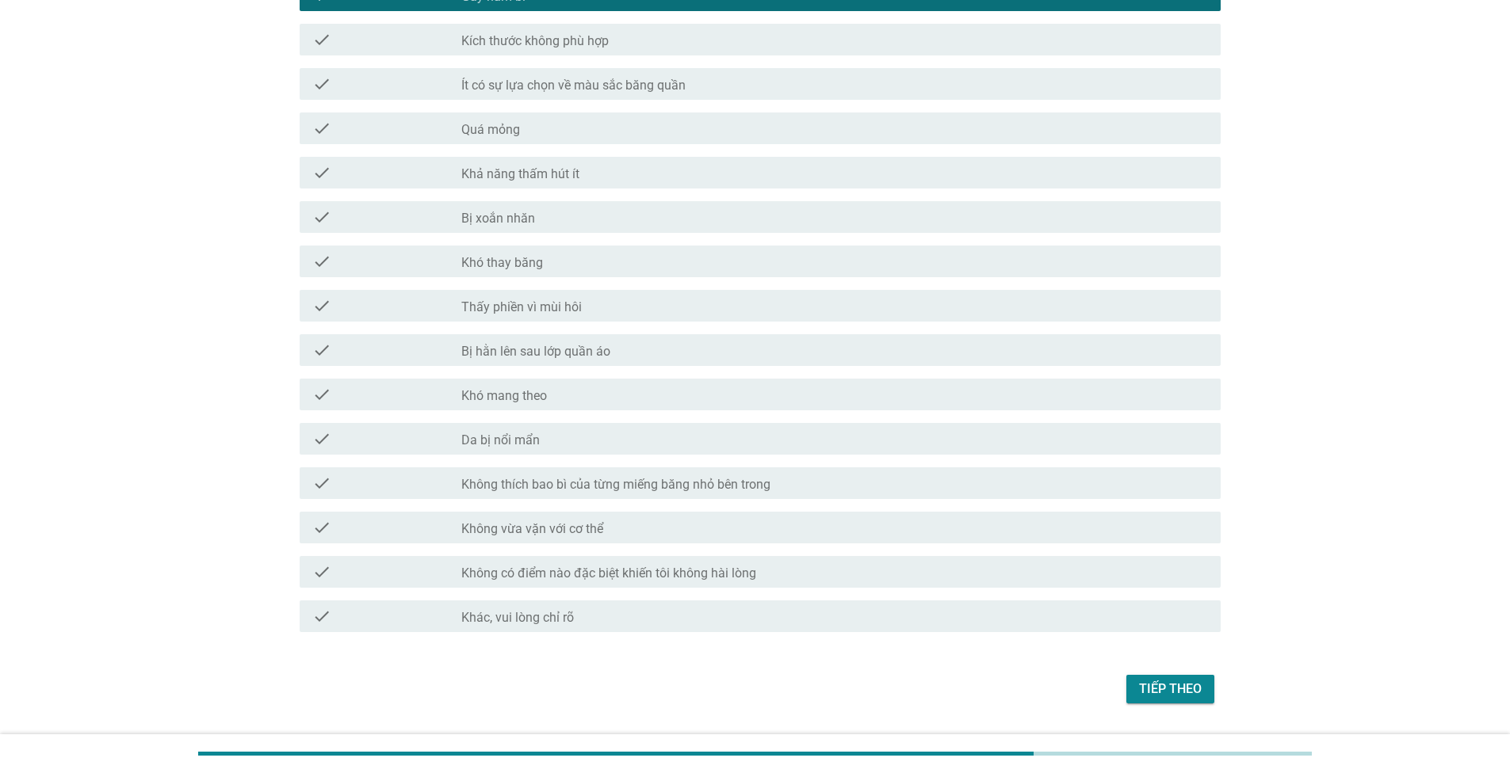
scroll to position [995, 0]
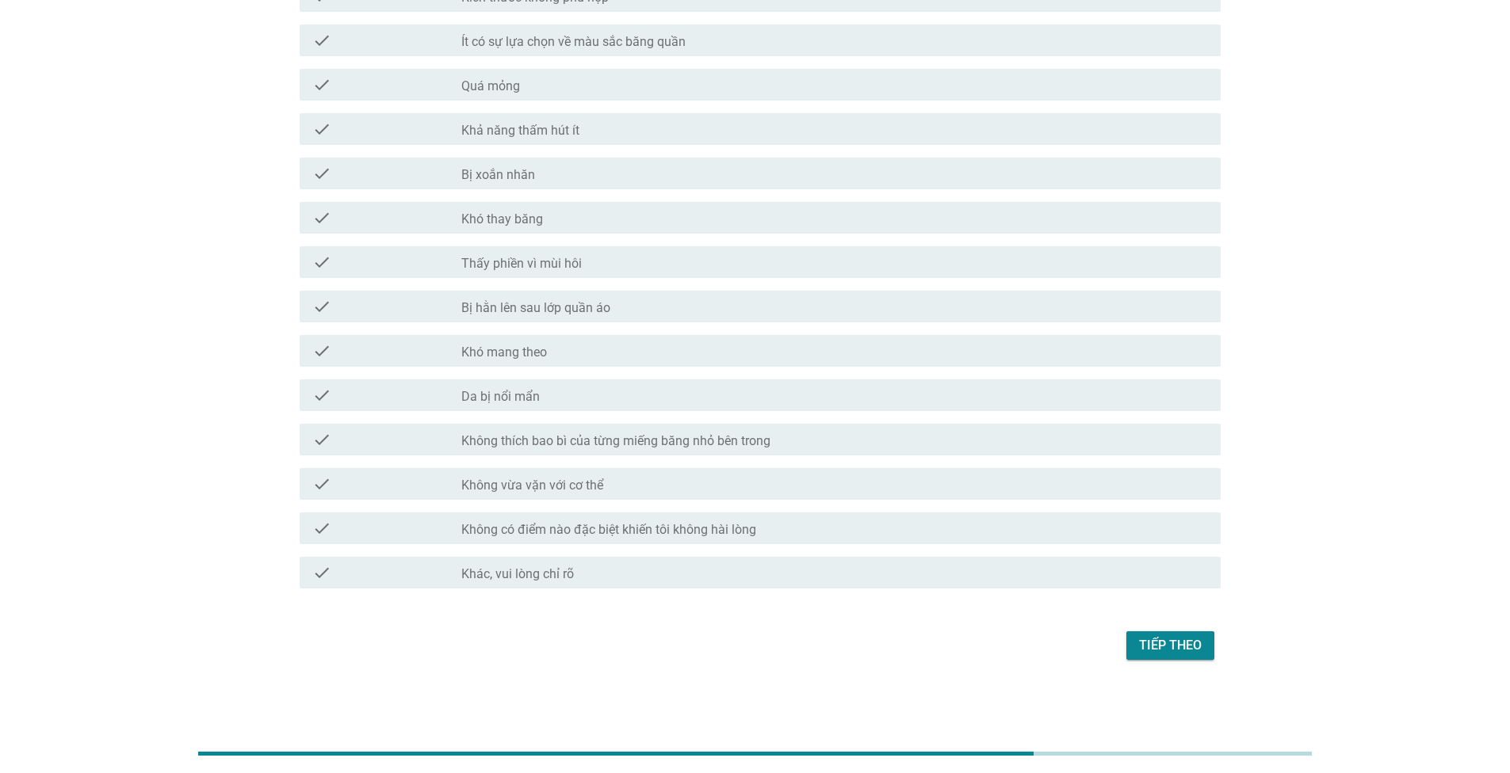
click at [1179, 647] on div "Tiếp theo" at bounding box center [1170, 645] width 63 height 19
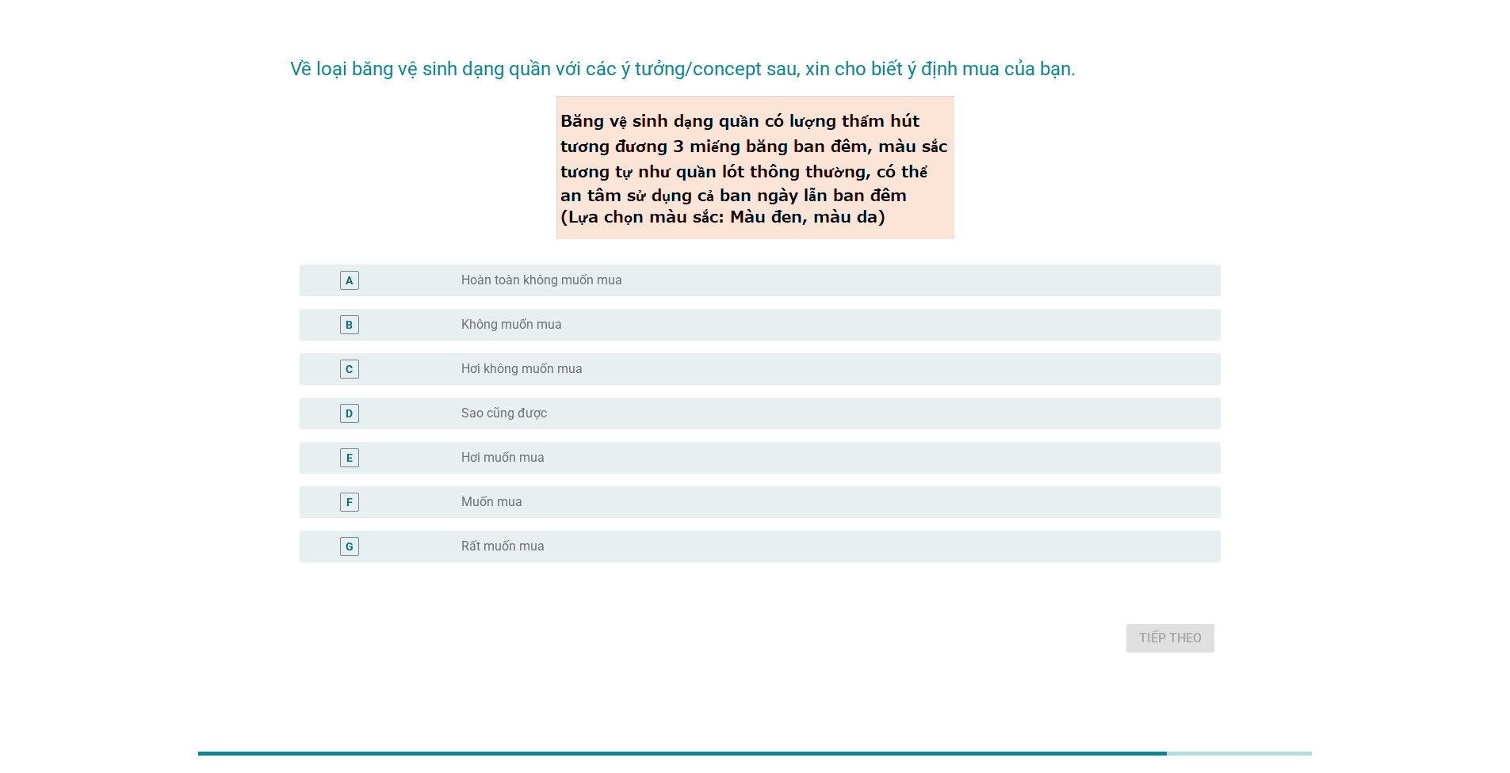
scroll to position [0, 0]
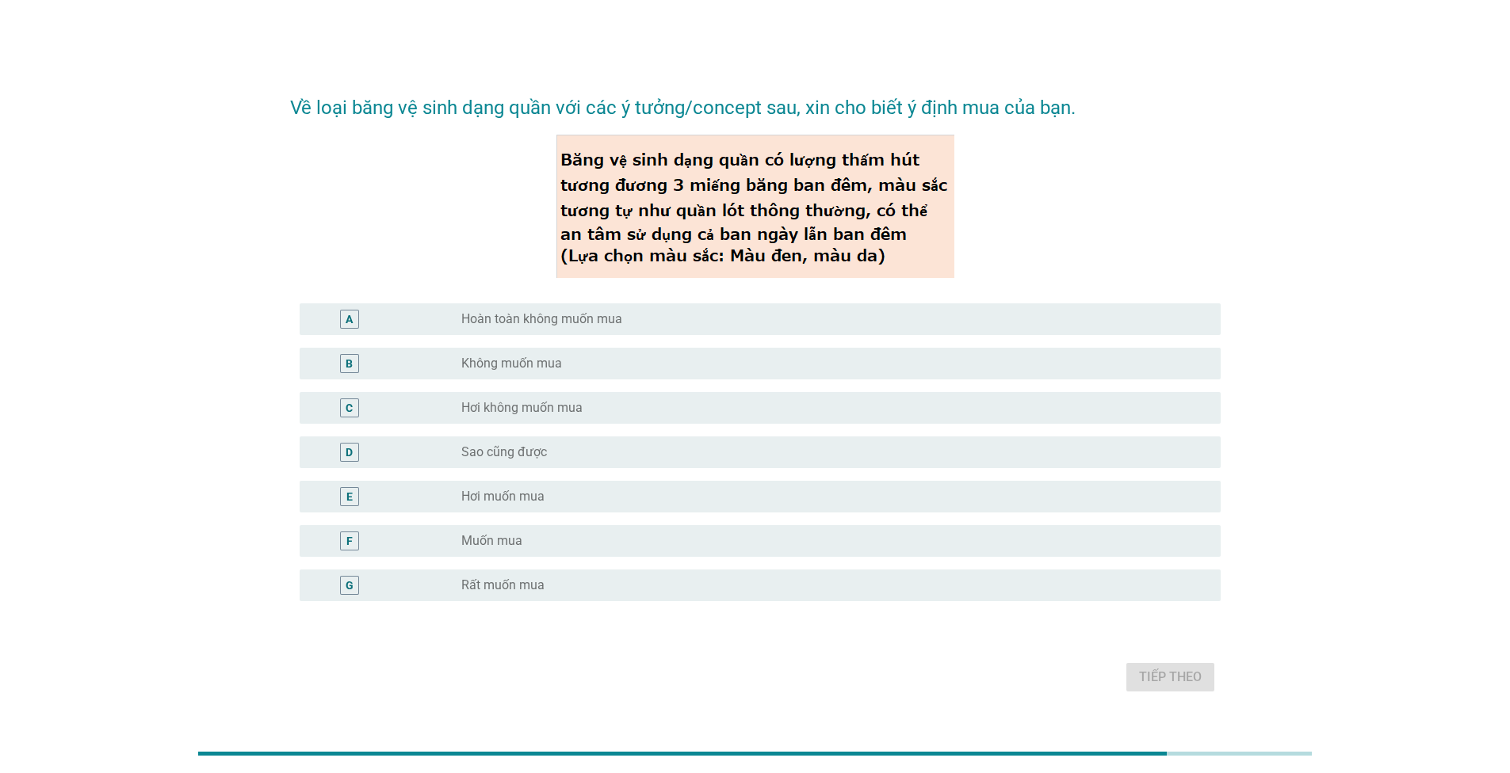
click at [510, 543] on label "Muốn mua" at bounding box center [491, 541] width 61 height 16
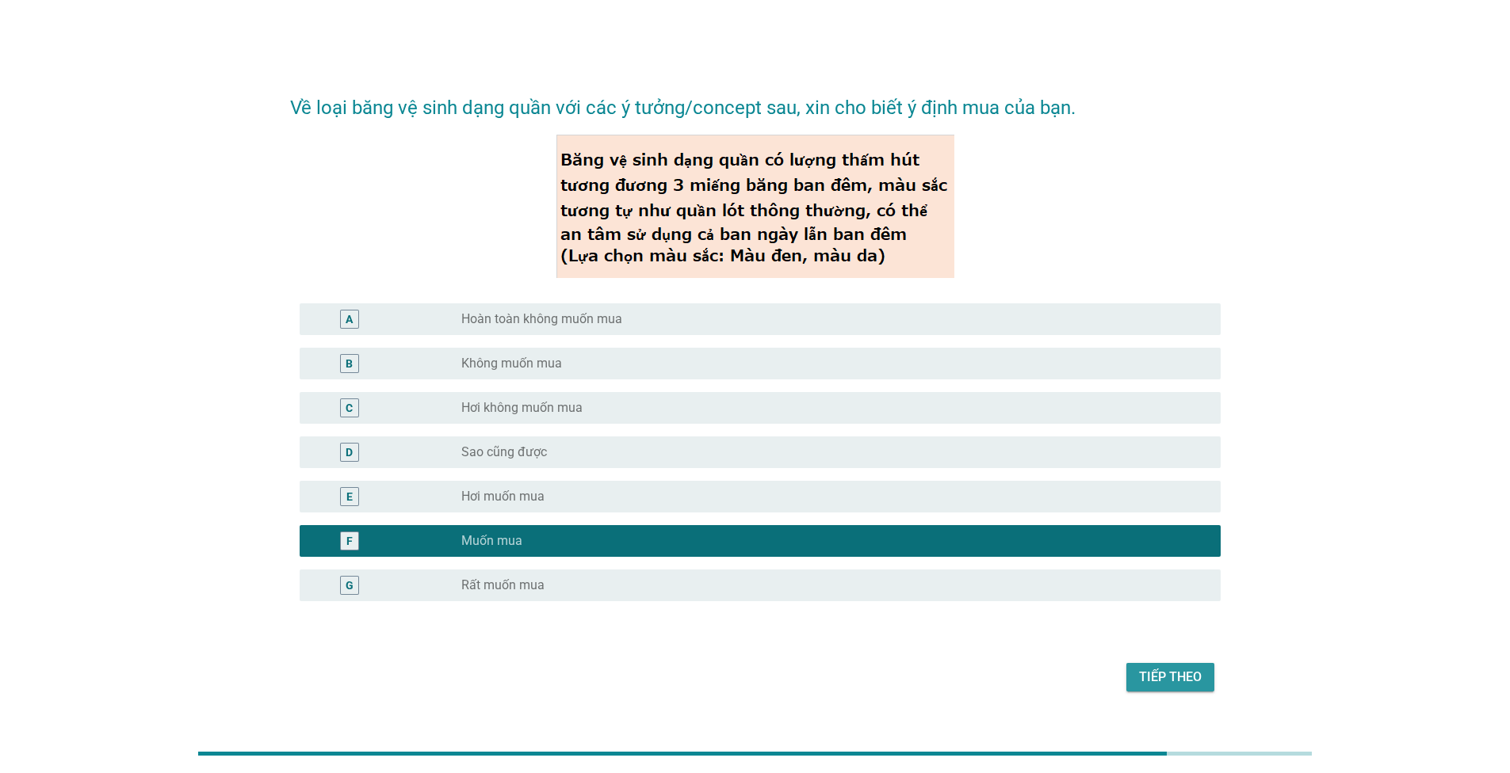
click at [1166, 687] on button "Tiếp theo" at bounding box center [1170, 677] width 88 height 29
